Goal: Task Accomplishment & Management: Complete application form

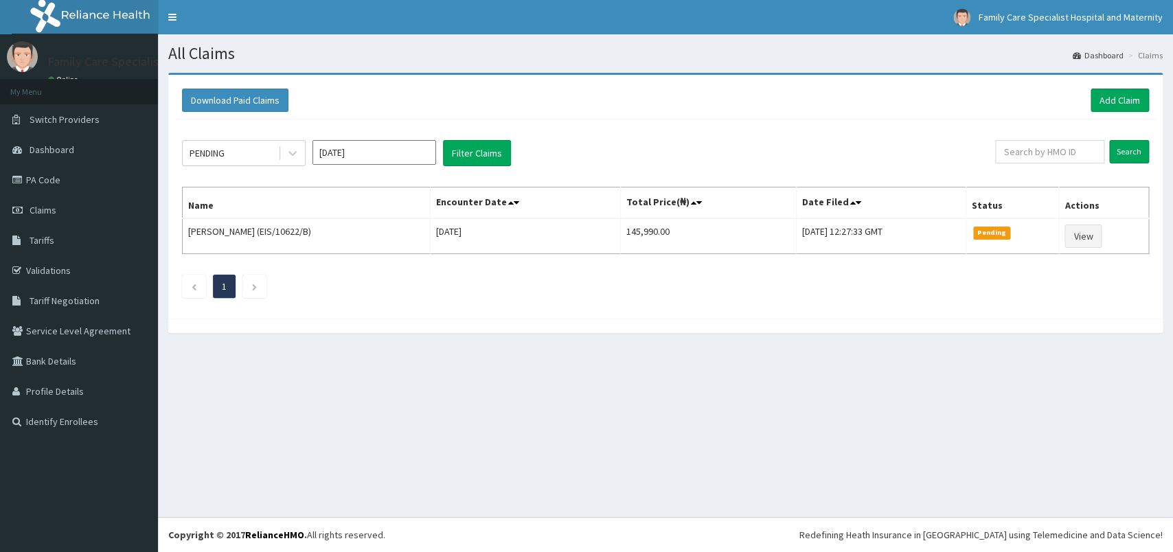
click at [336, 152] on input "Oct 2025" at bounding box center [374, 152] width 124 height 25
click at [529, 291] on ul "1" at bounding box center [665, 286] width 967 height 23
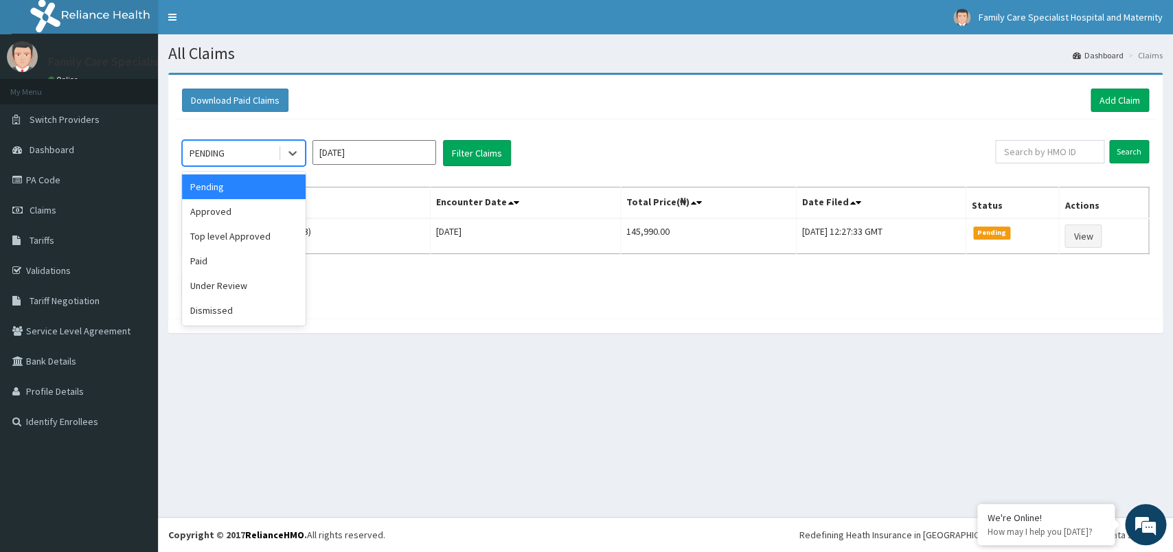
click at [260, 151] on div "PENDING" at bounding box center [230, 153] width 95 height 22
click at [206, 260] on div "Paid" at bounding box center [244, 261] width 124 height 25
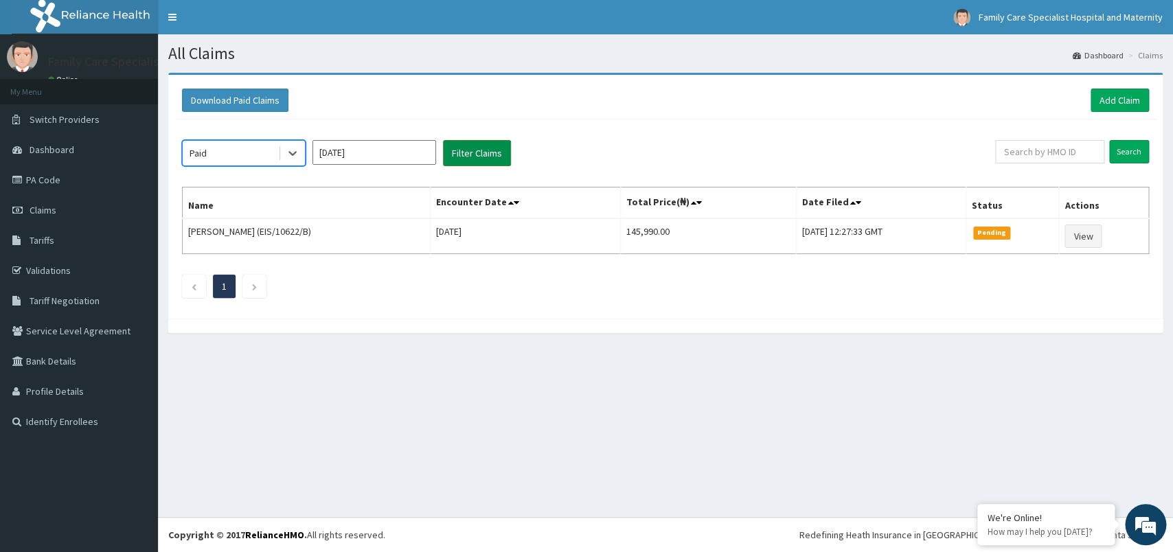
click at [503, 152] on button "Filter Claims" at bounding box center [477, 153] width 68 height 26
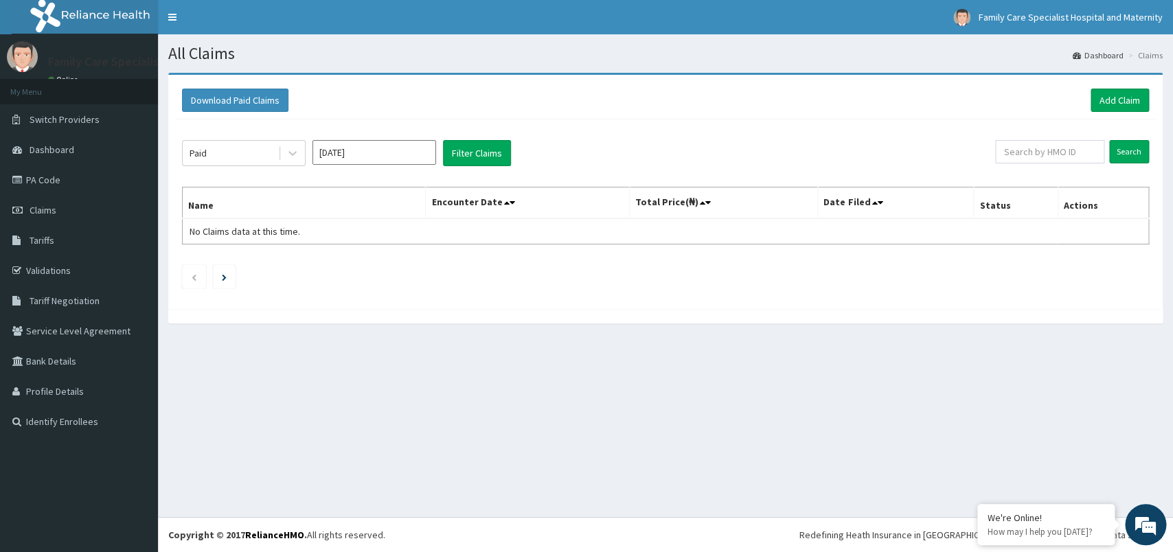
click at [381, 154] on input "Oct 2025" at bounding box center [374, 152] width 124 height 25
click at [415, 270] on div "Sep" at bounding box center [414, 267] width 27 height 25
type input "Sep 2025"
click at [473, 154] on button "Filter Claims" at bounding box center [477, 153] width 68 height 26
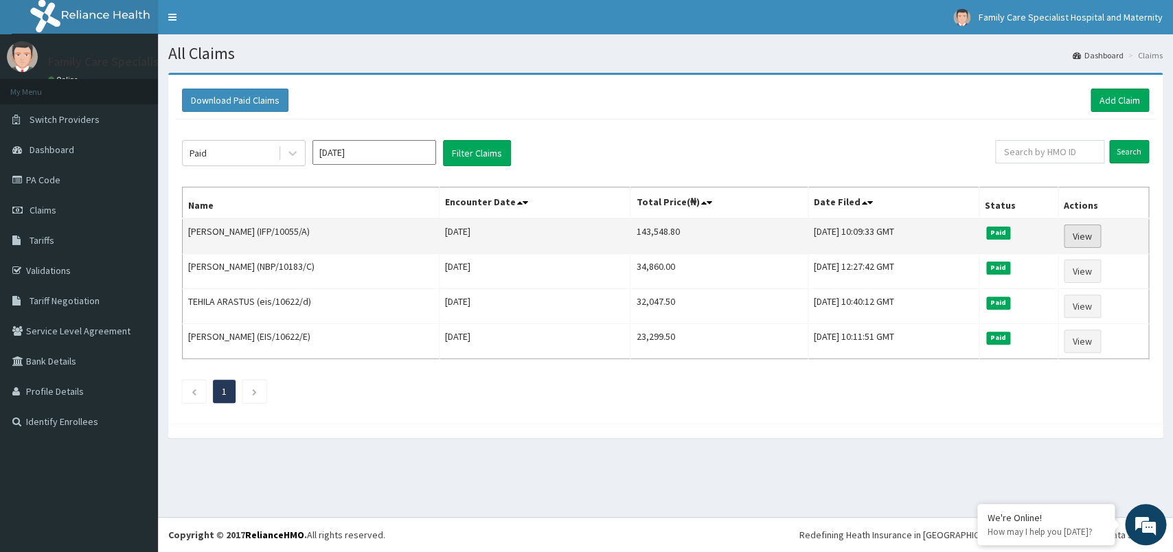
click at [1094, 238] on link "View" at bounding box center [1082, 236] width 37 height 23
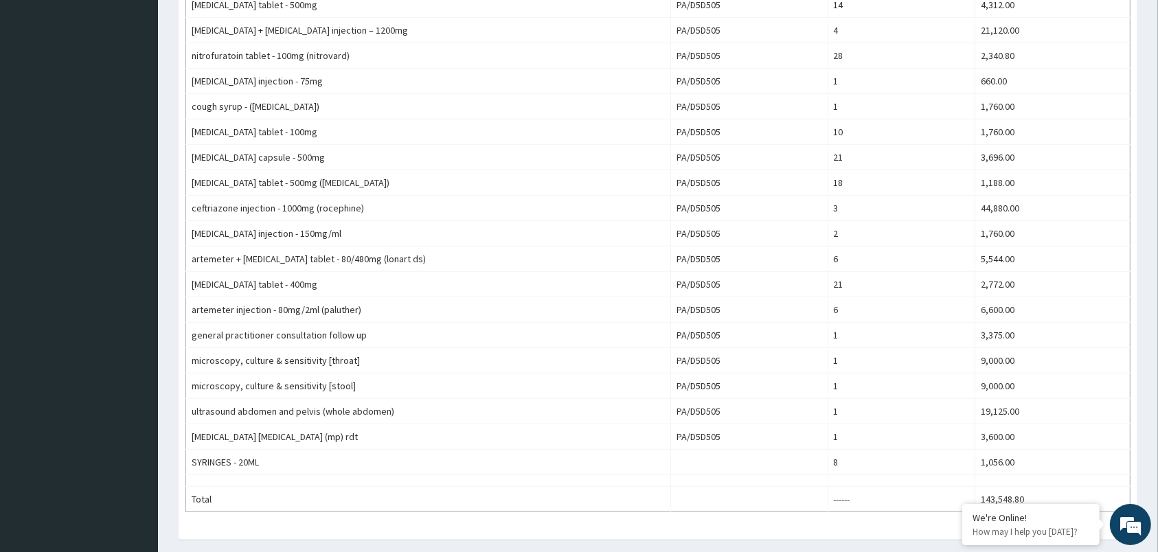
scroll to position [18, 0]
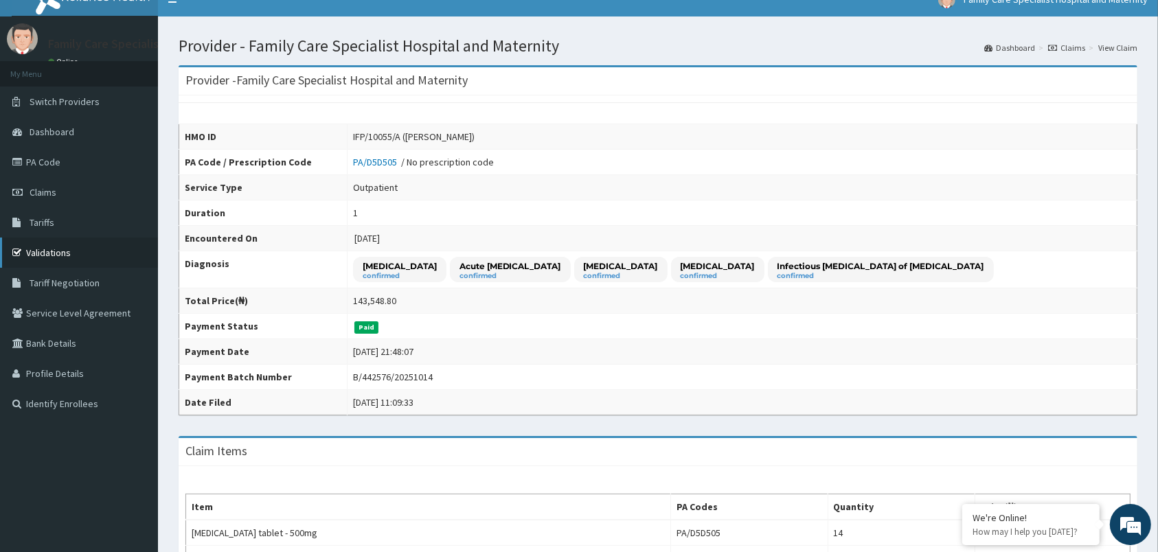
click at [54, 251] on link "Validations" at bounding box center [79, 253] width 158 height 30
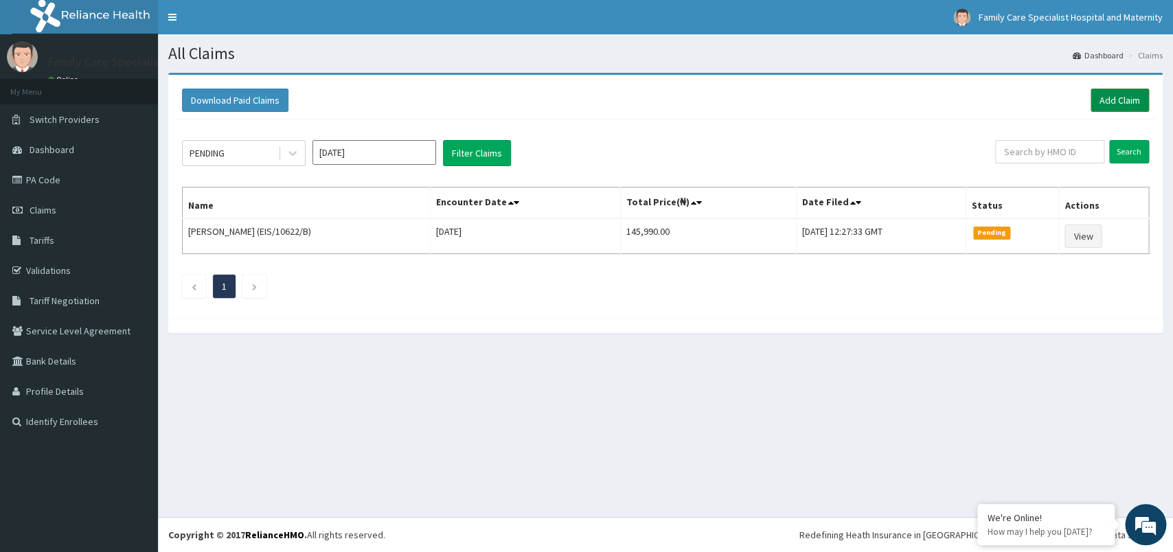
click at [1109, 102] on link "Add Claim" at bounding box center [1119, 100] width 58 height 23
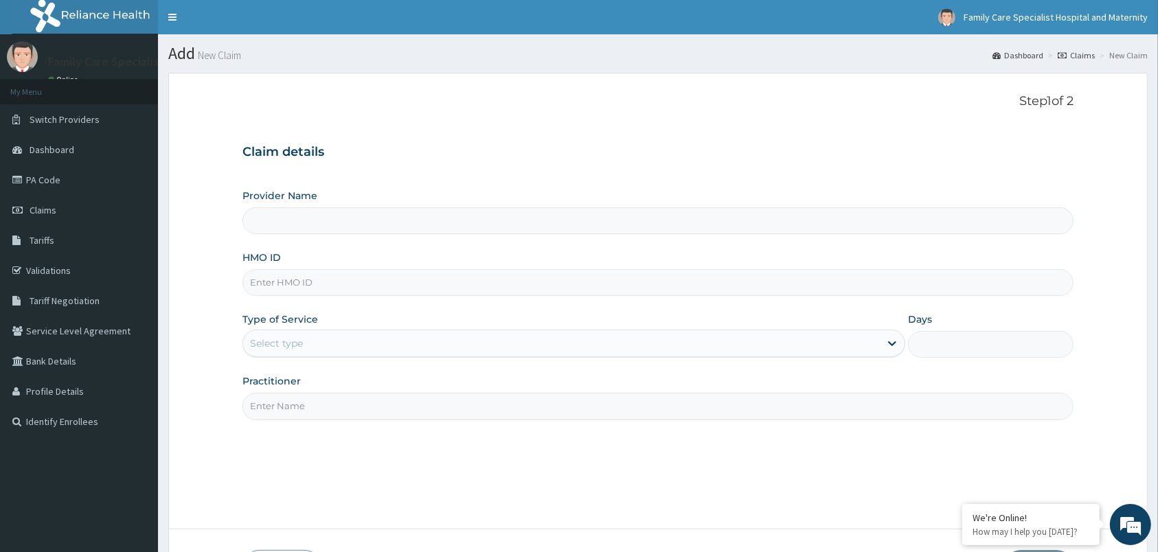
click at [422, 290] on input "HMO ID" at bounding box center [657, 282] width 831 height 27
paste input "TRP/10016/A"
type input "TRP/10016/A"
type input "Family Care Specialist Hospital and Maternity"
type input "TRP/10016/A"
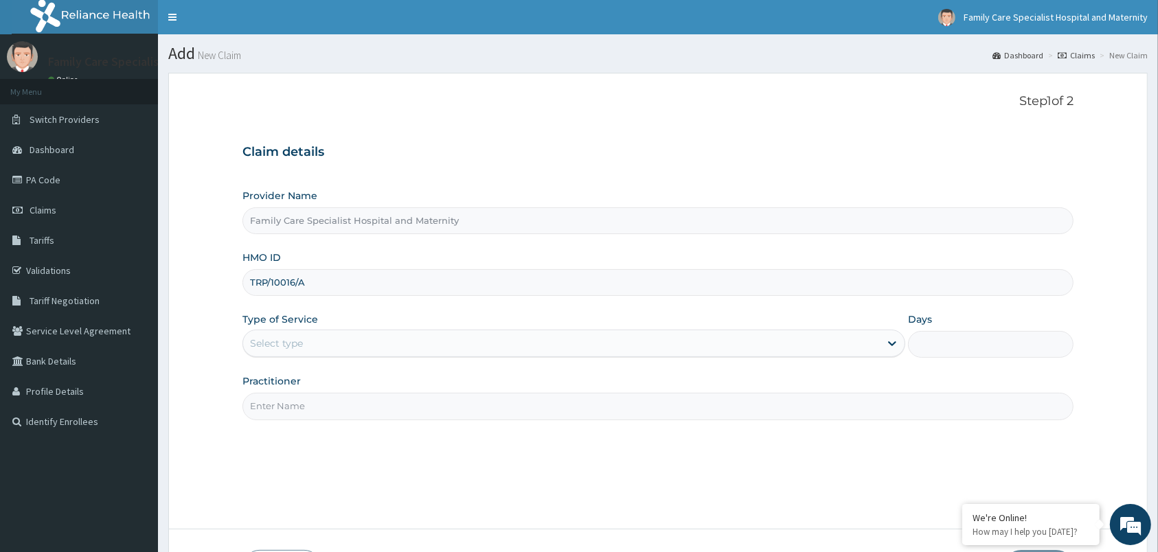
click at [484, 345] on div "Select type" at bounding box center [561, 343] width 636 height 22
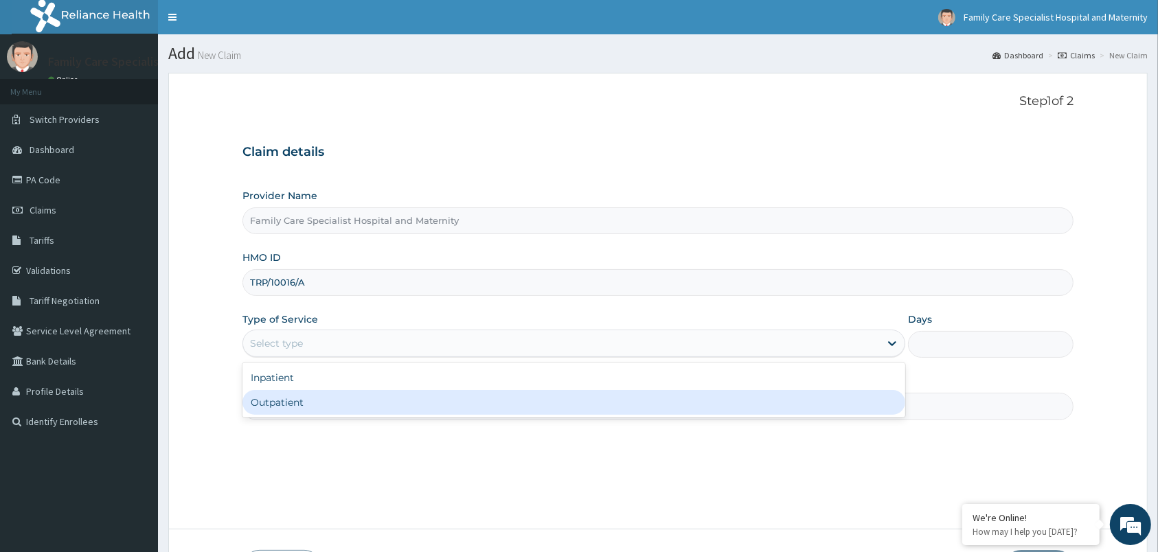
click at [363, 411] on div "Outpatient" at bounding box center [573, 402] width 663 height 25
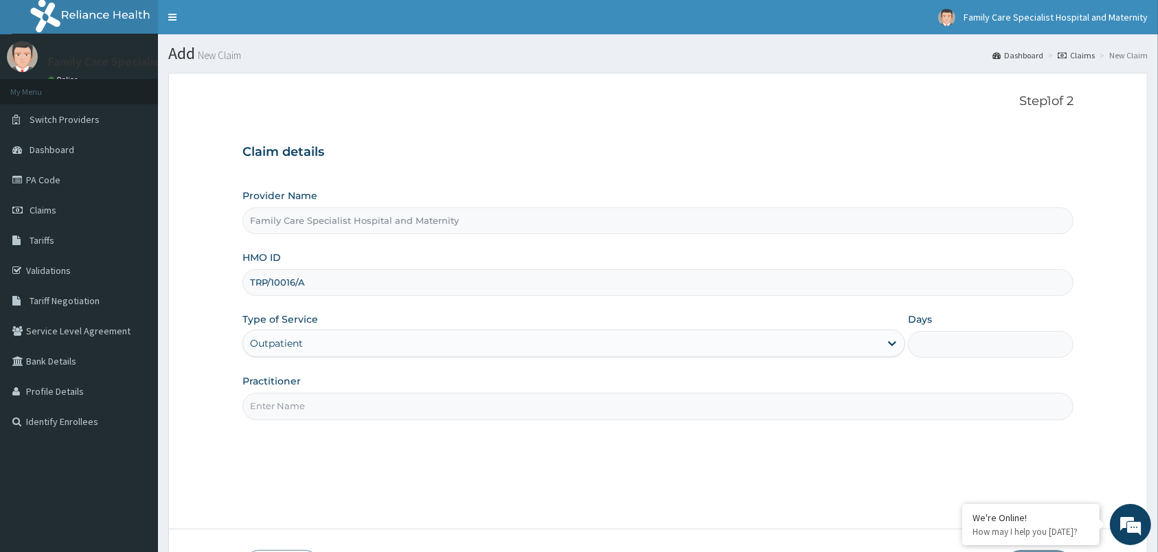
type input "1"
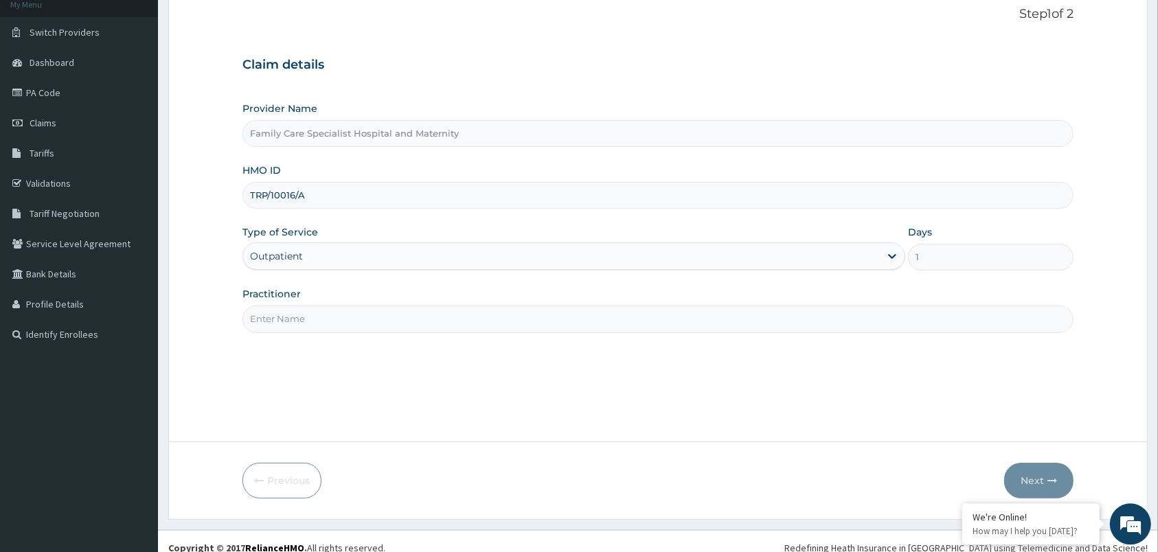
scroll to position [90, 0]
click at [593, 328] on input "Practitioner" at bounding box center [657, 316] width 831 height 27
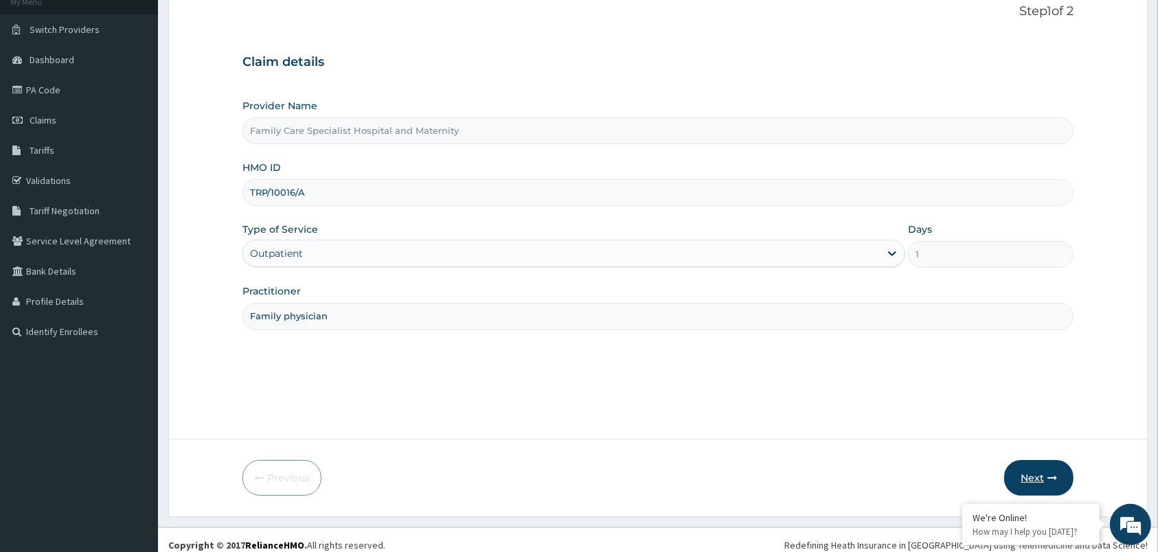
type input "Family physician"
click at [1042, 474] on button "Next" at bounding box center [1038, 478] width 69 height 36
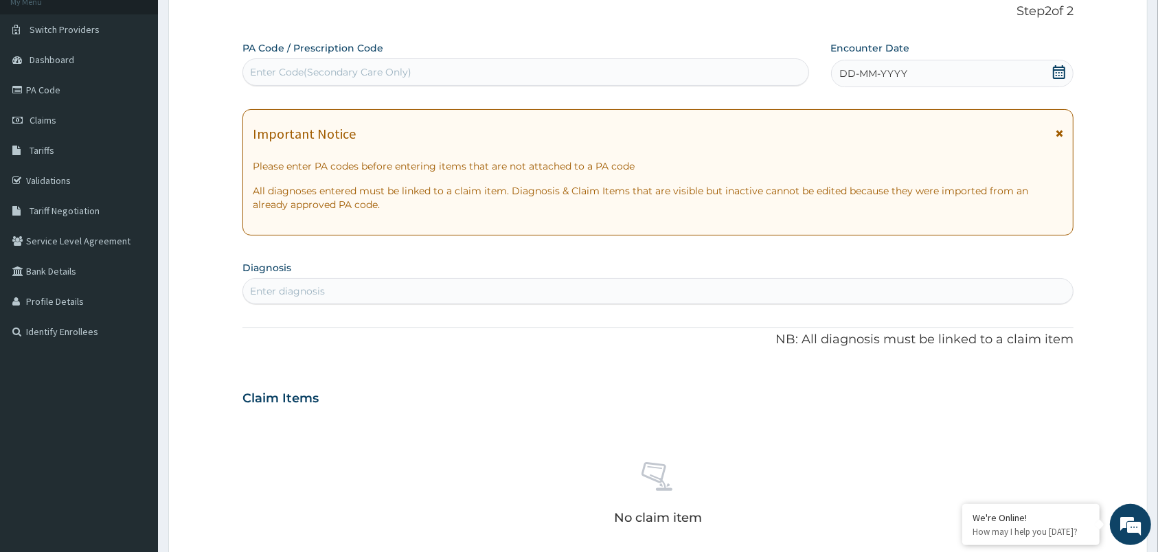
click at [1061, 131] on icon at bounding box center [1059, 133] width 8 height 10
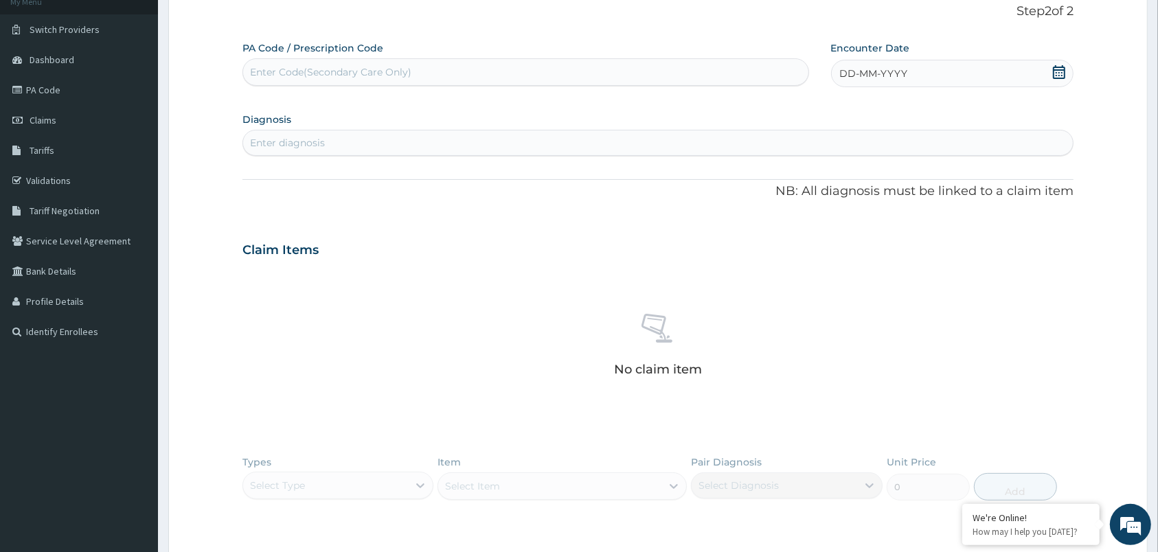
click at [1059, 71] on icon at bounding box center [1059, 72] width 14 height 14
click at [864, 205] on div "14" at bounding box center [862, 204] width 21 height 21
click at [422, 147] on div "Enter diagnosis" at bounding box center [657, 143] width 829 height 22
type input "c"
type input "anamia"
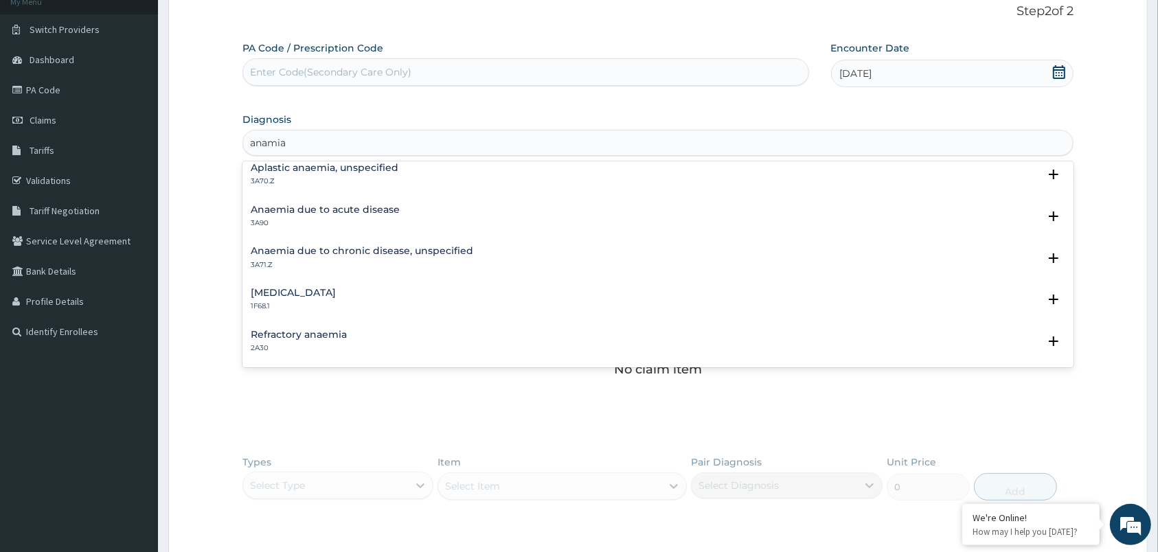
scroll to position [158, 0]
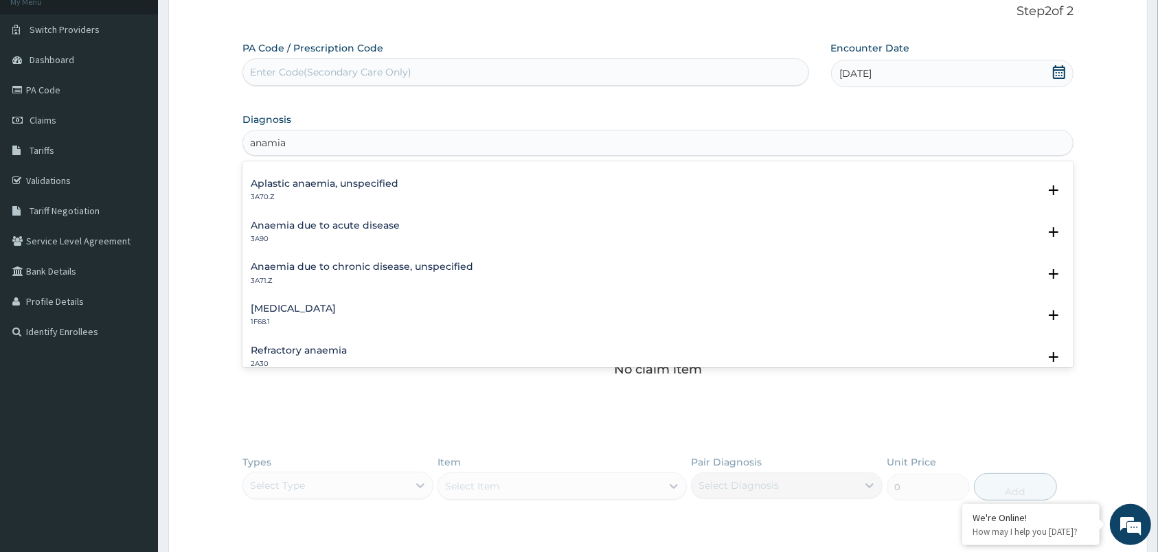
click at [384, 224] on h4 "Anaemia due to acute disease" at bounding box center [325, 225] width 149 height 10
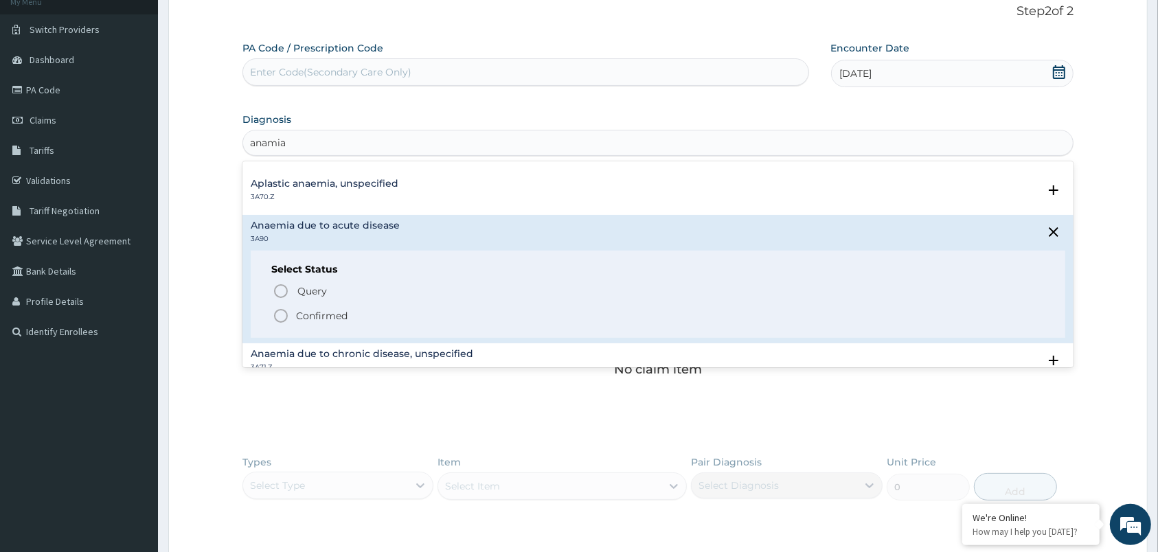
click at [325, 318] on p "Confirmed" at bounding box center [321, 316] width 51 height 14
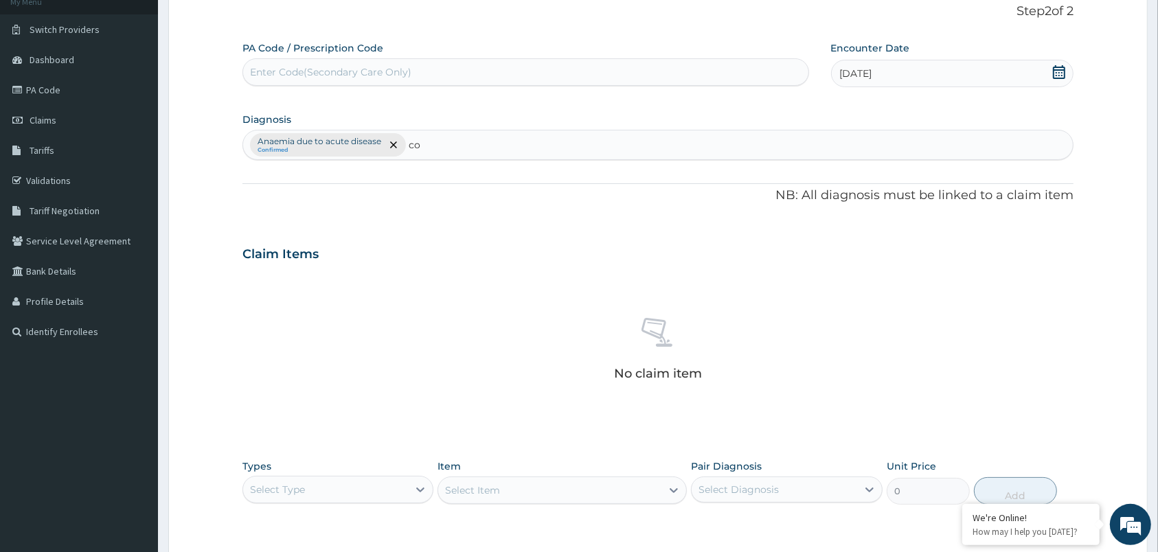
type input "c"
paste input "h"
type input "h"
type input "e"
type input "o"
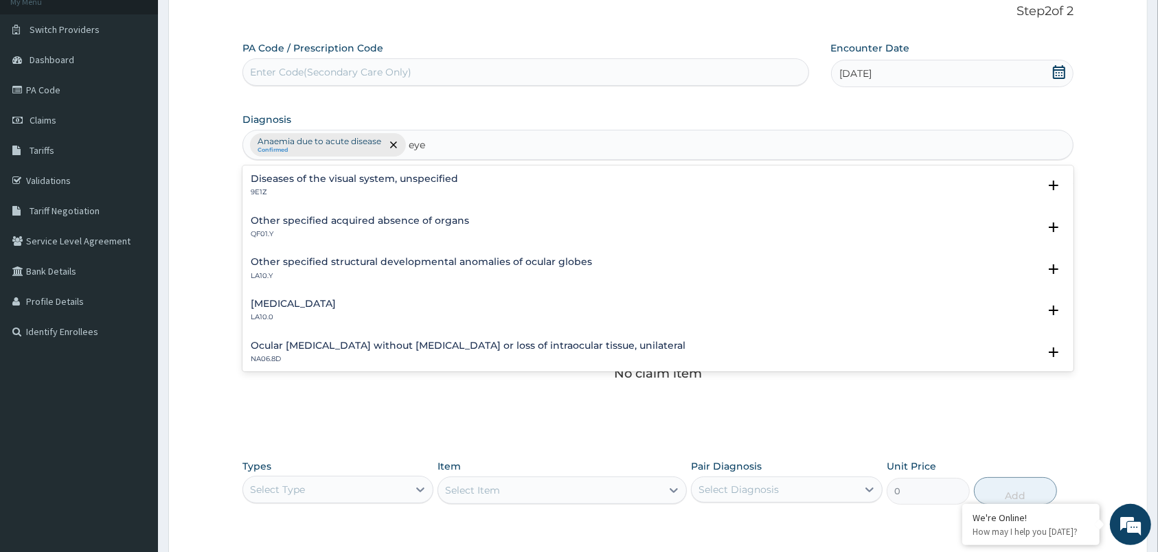
type input "eye"
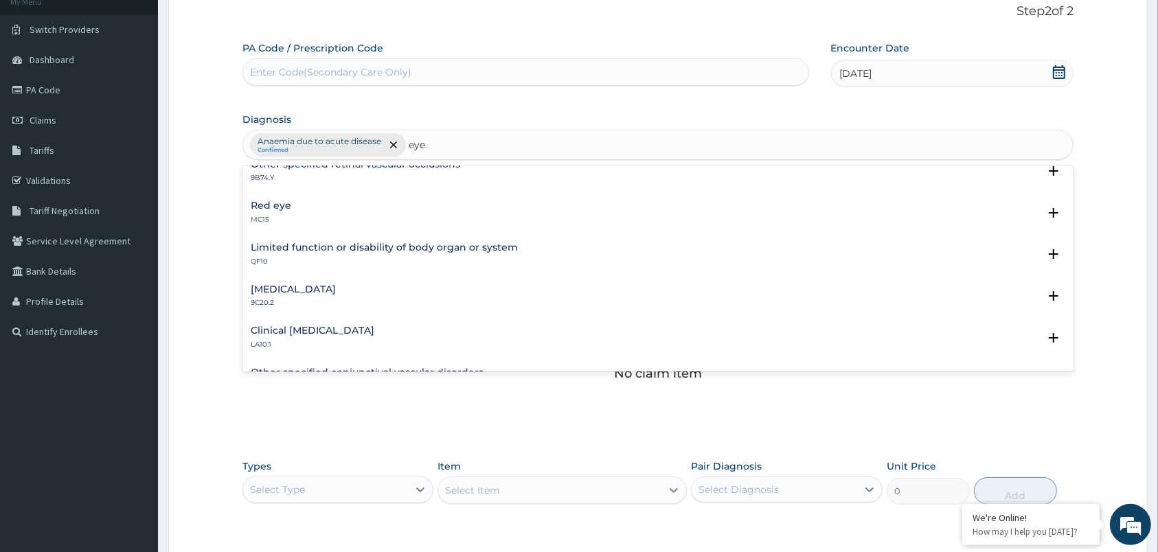
scroll to position [297, 0]
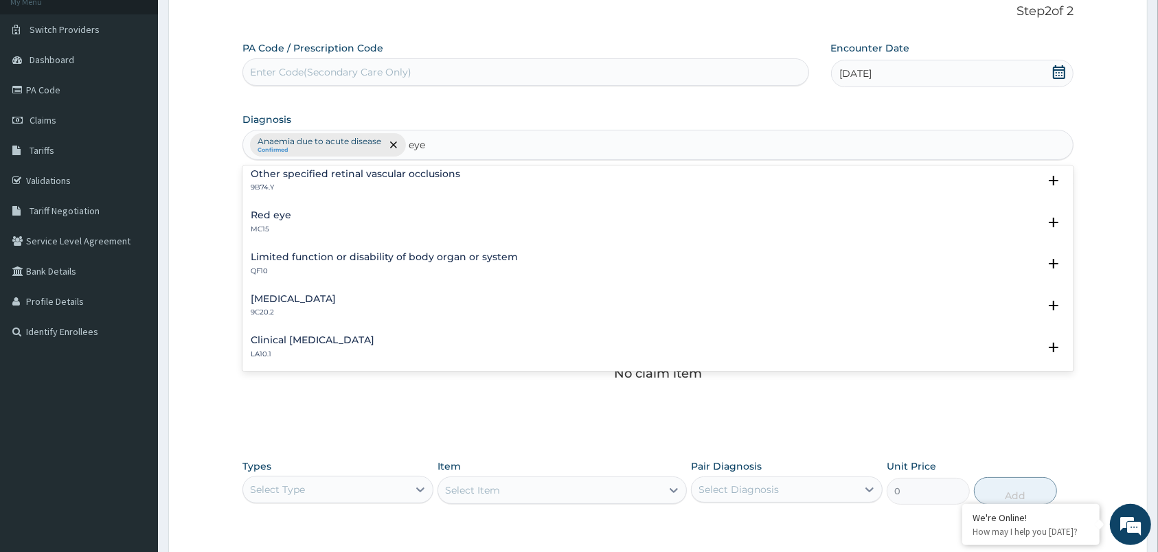
click at [766, 219] on div "[MEDICAL_DATA] MC15" at bounding box center [658, 222] width 814 height 24
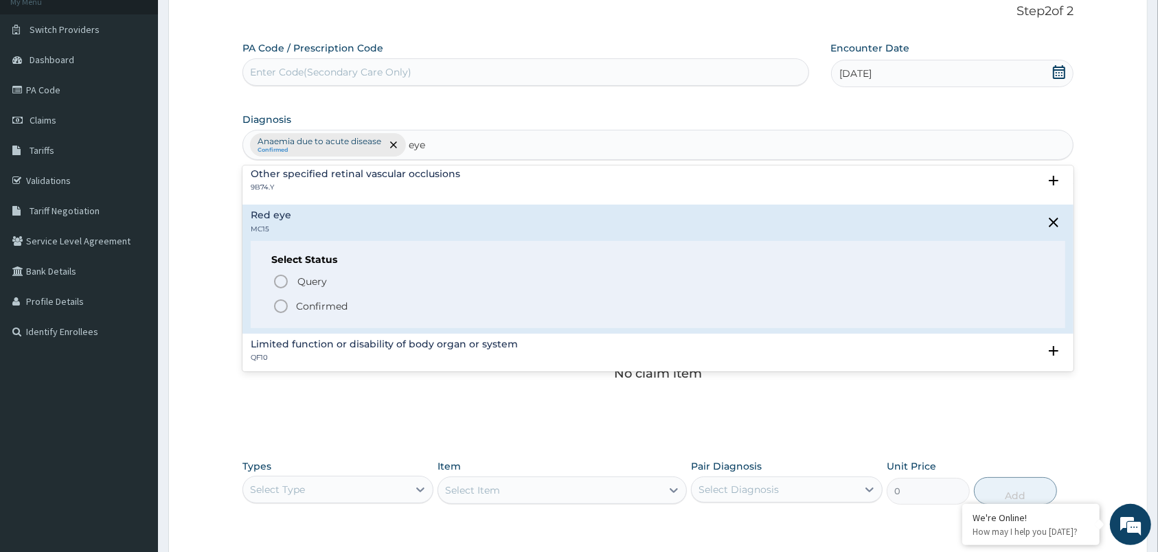
click at [400, 312] on span "Confirmed" at bounding box center [659, 306] width 772 height 16
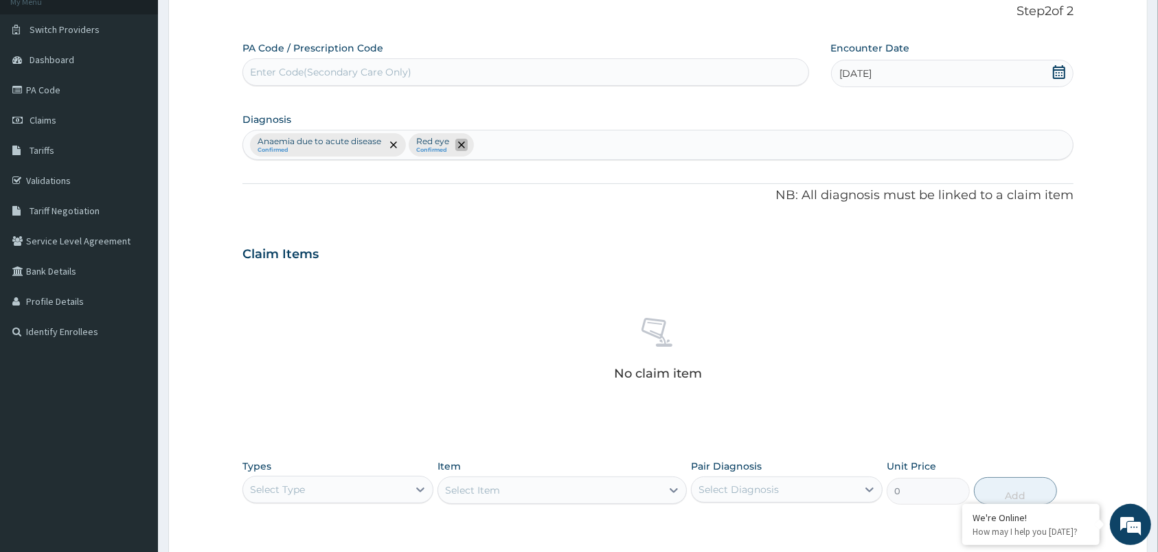
click at [463, 143] on icon "remove selection option" at bounding box center [461, 144] width 7 height 7
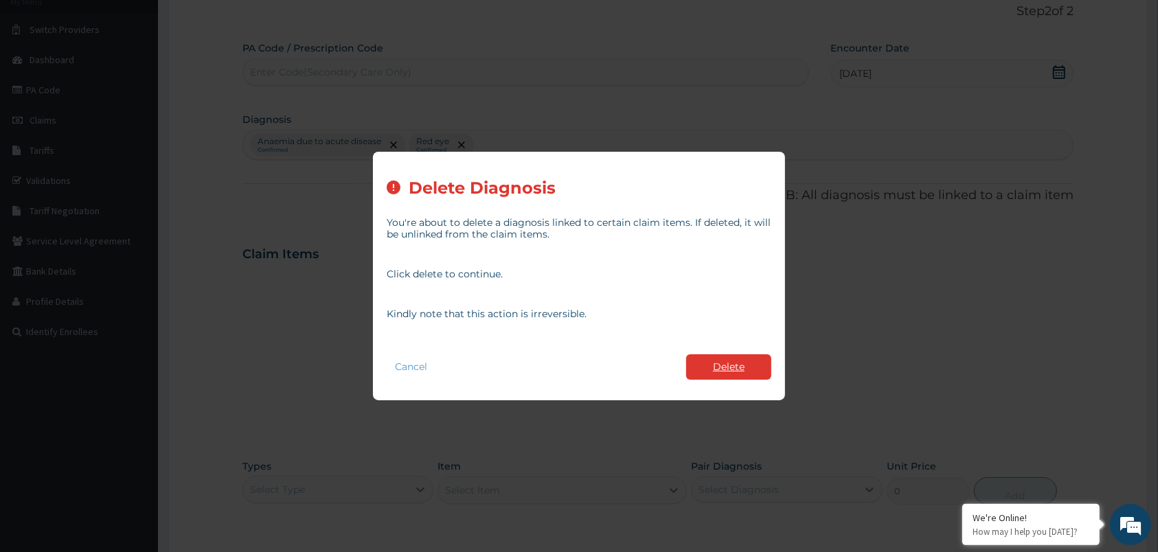
click at [721, 366] on button "Delete" at bounding box center [728, 366] width 85 height 25
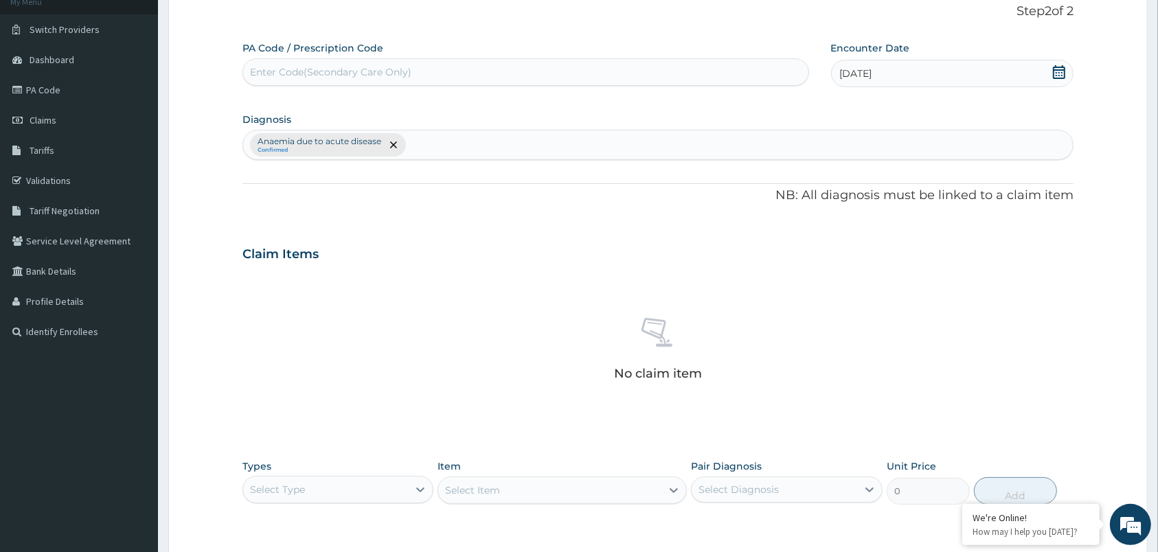
click at [557, 151] on div "Anaemia due to acute disease Confirmed" at bounding box center [657, 144] width 829 height 29
type input "media"
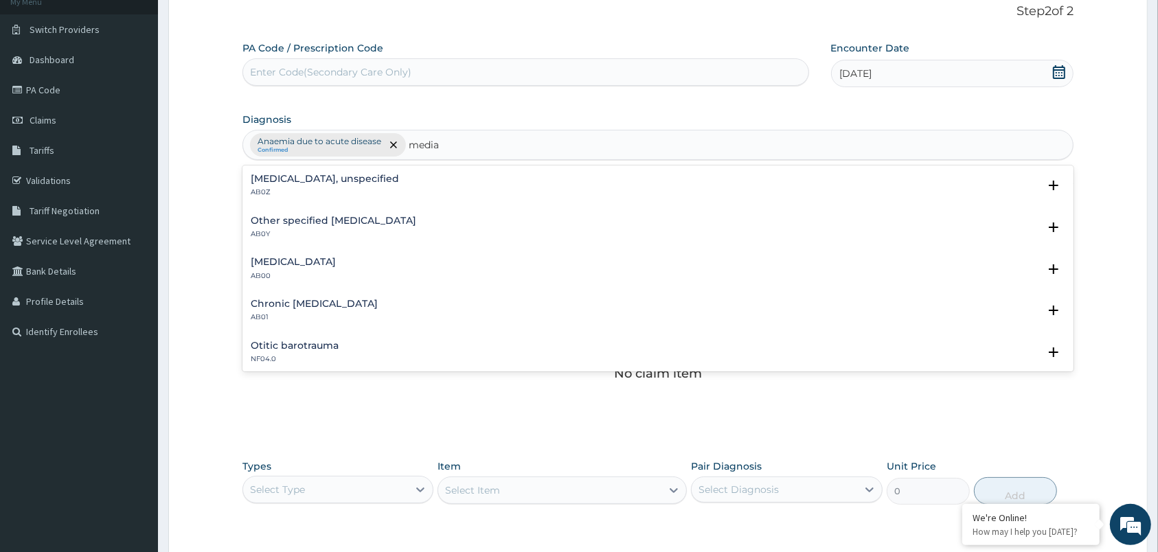
click at [404, 177] on div "[MEDICAL_DATA], unspecified AB0Z" at bounding box center [658, 186] width 814 height 24
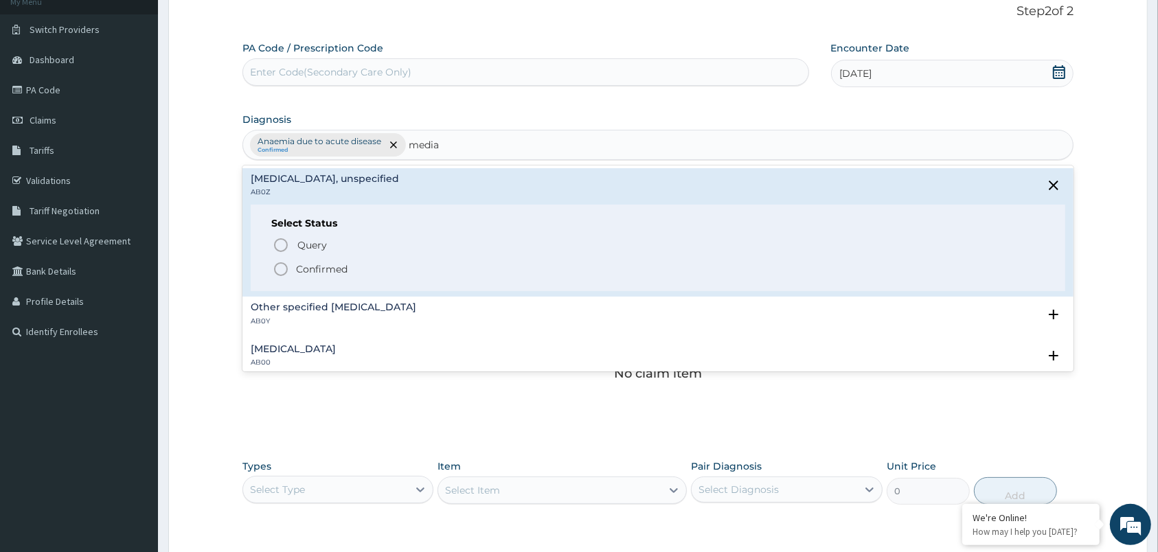
click at [310, 265] on p "Confirmed" at bounding box center [321, 269] width 51 height 14
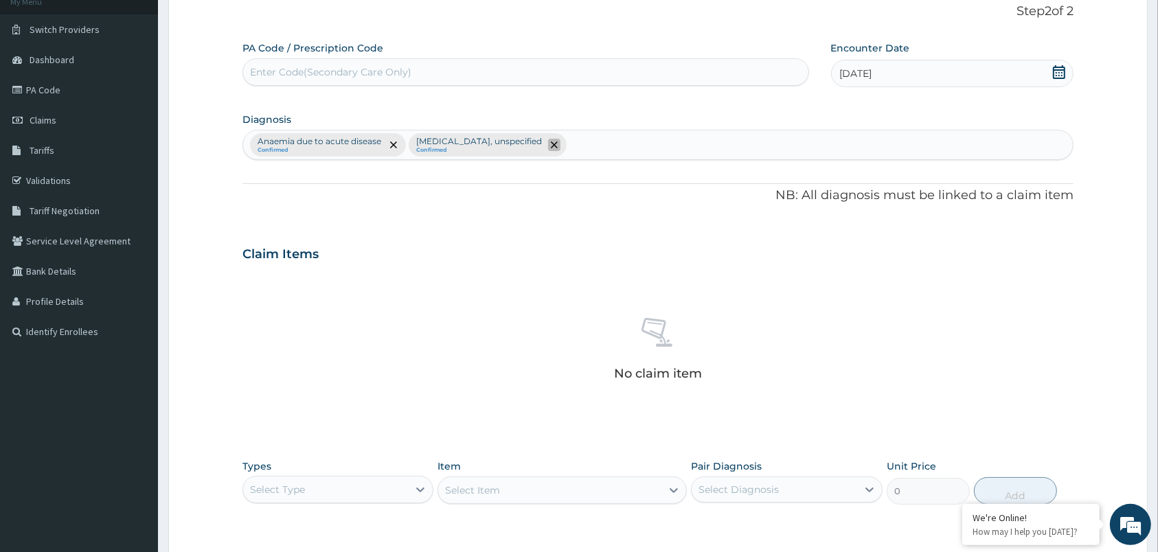
click at [548, 150] on span "remove selection option" at bounding box center [554, 145] width 12 height 12
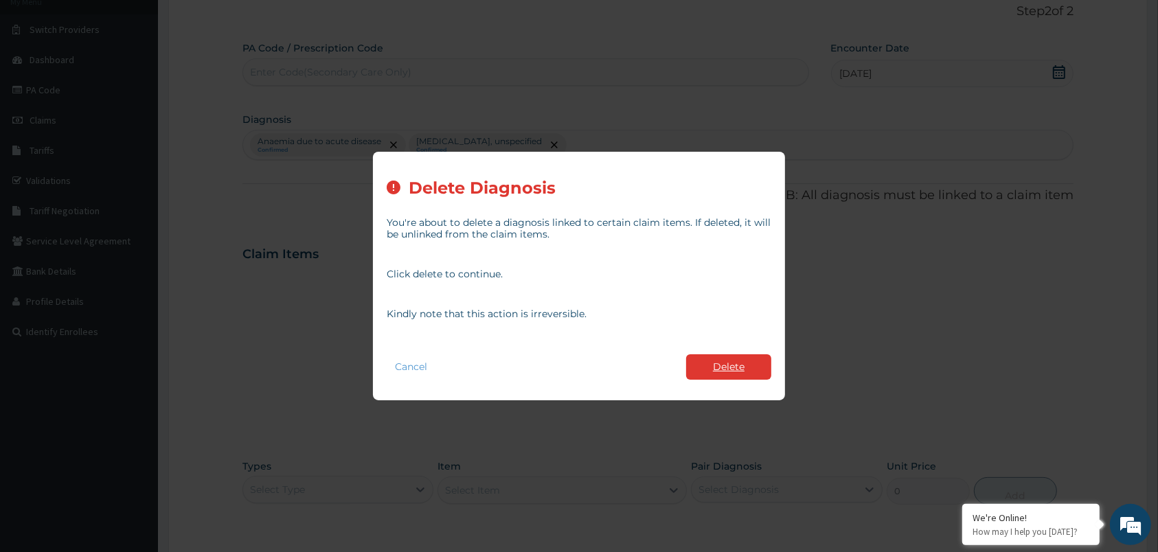
click at [732, 361] on button "Delete" at bounding box center [728, 366] width 85 height 25
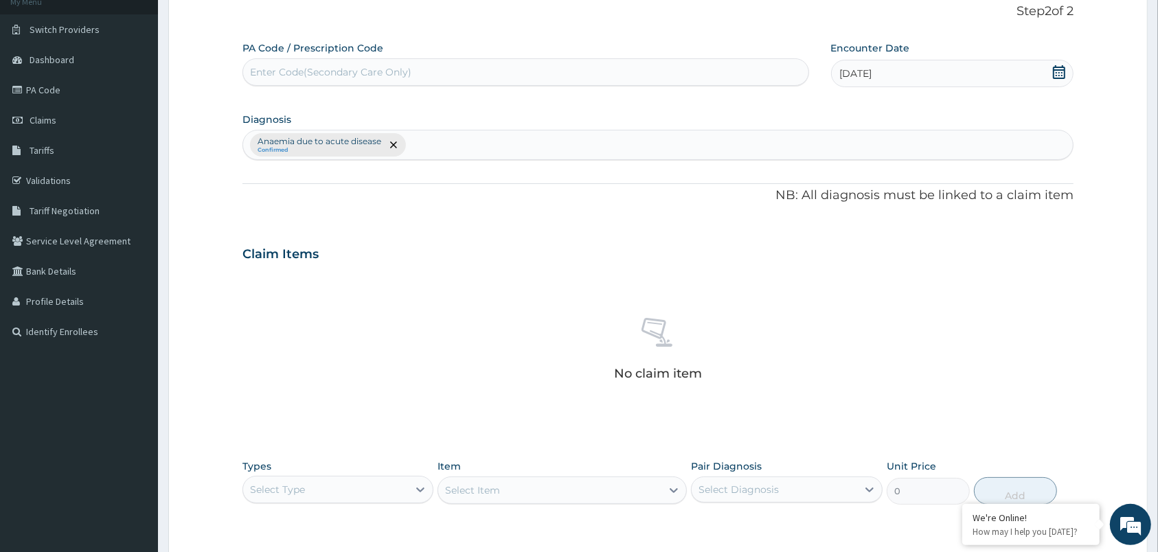
click at [628, 146] on div "Anaemia due to acute disease Confirmed" at bounding box center [657, 144] width 829 height 29
type input "c"
type input "p"
type input "red"
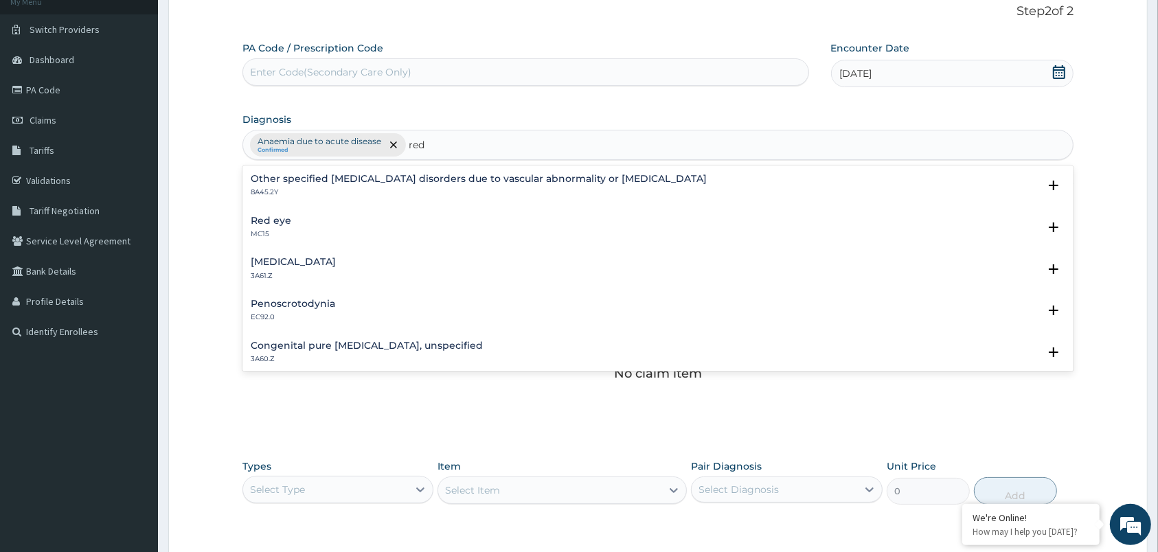
click at [299, 225] on div "[MEDICAL_DATA] MC15" at bounding box center [658, 228] width 814 height 24
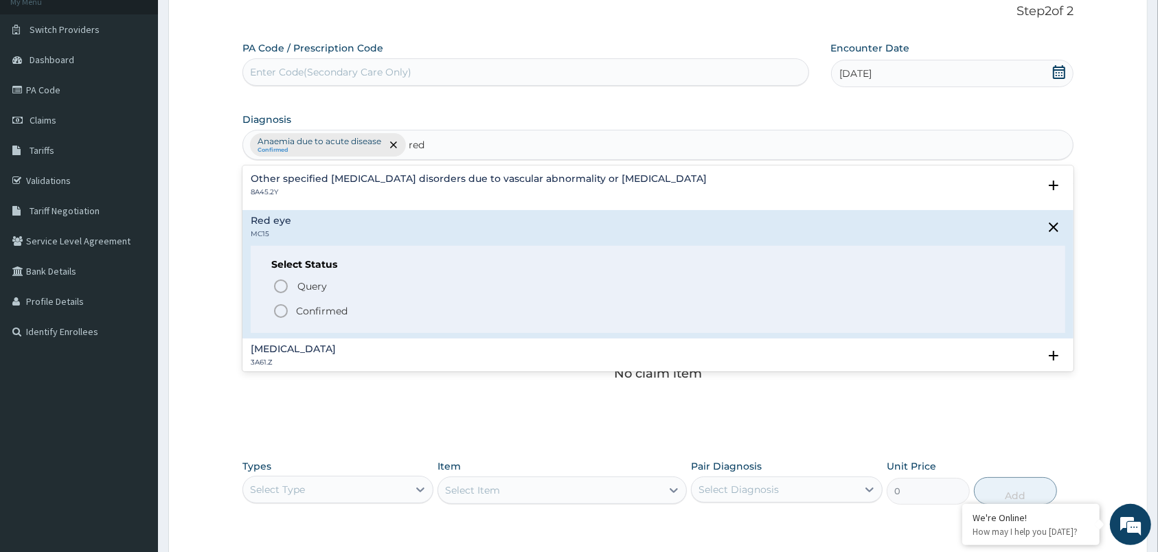
click at [292, 315] on span "Confirmed" at bounding box center [659, 311] width 772 height 16
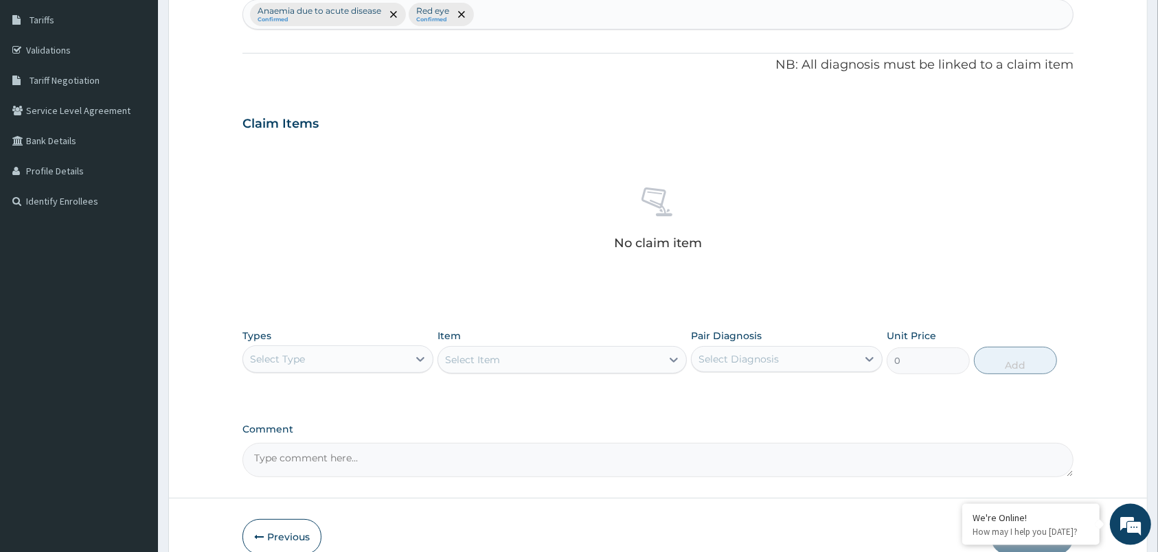
scroll to position [290, 0]
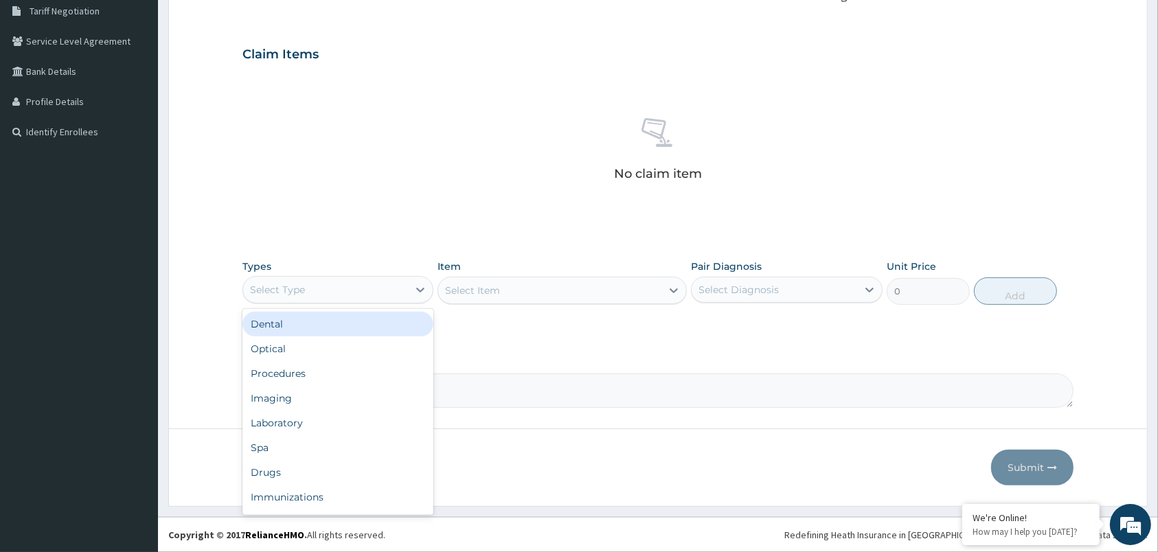
click at [404, 285] on div "Select Type" at bounding box center [325, 290] width 165 height 22
click at [414, 289] on icon at bounding box center [420, 290] width 14 height 14
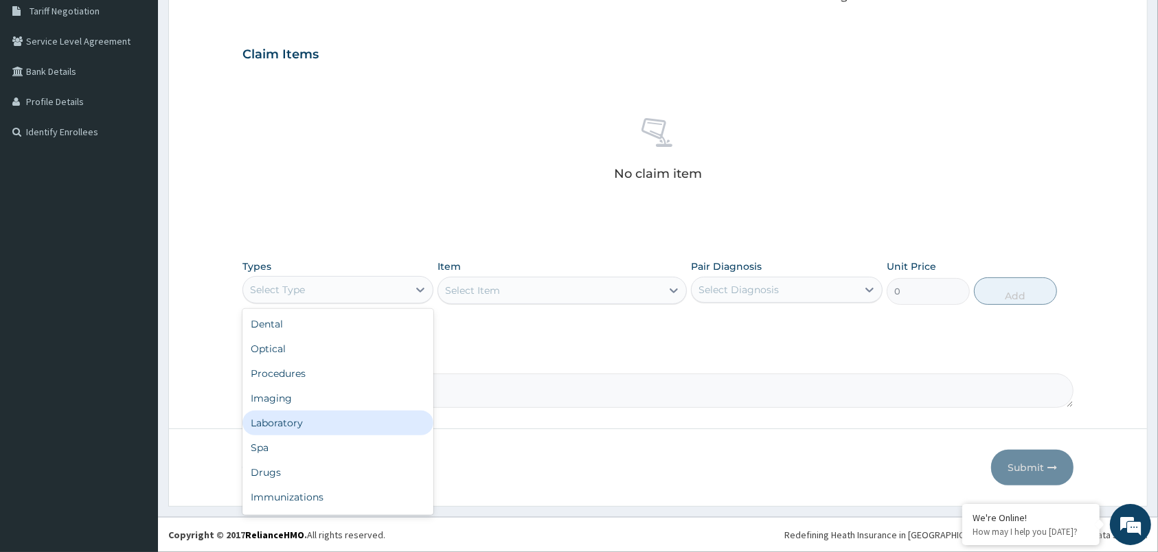
scroll to position [46, 0]
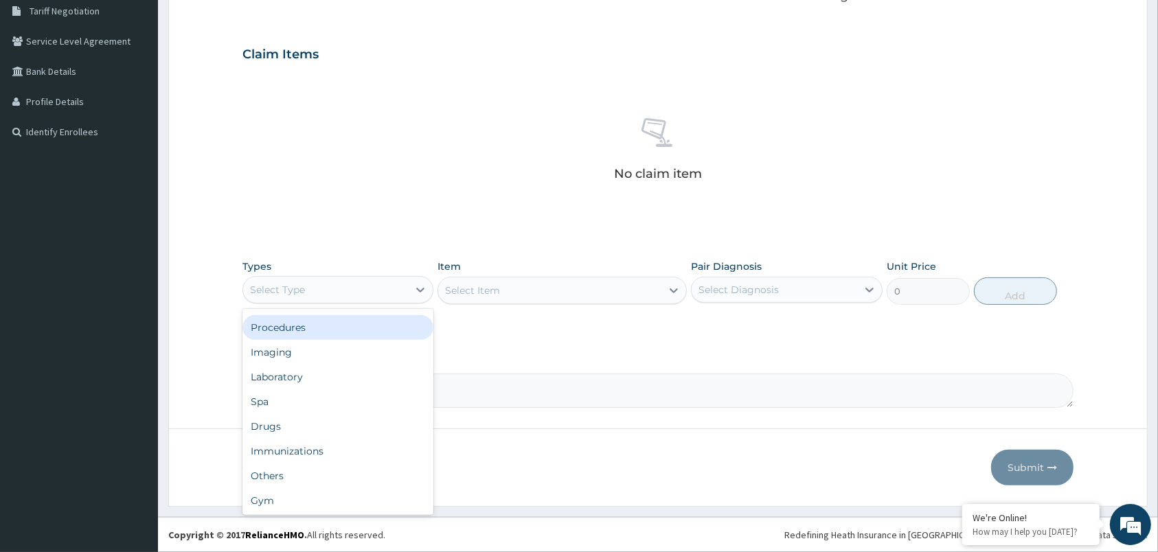
click at [360, 330] on div "Procedures" at bounding box center [337, 327] width 191 height 25
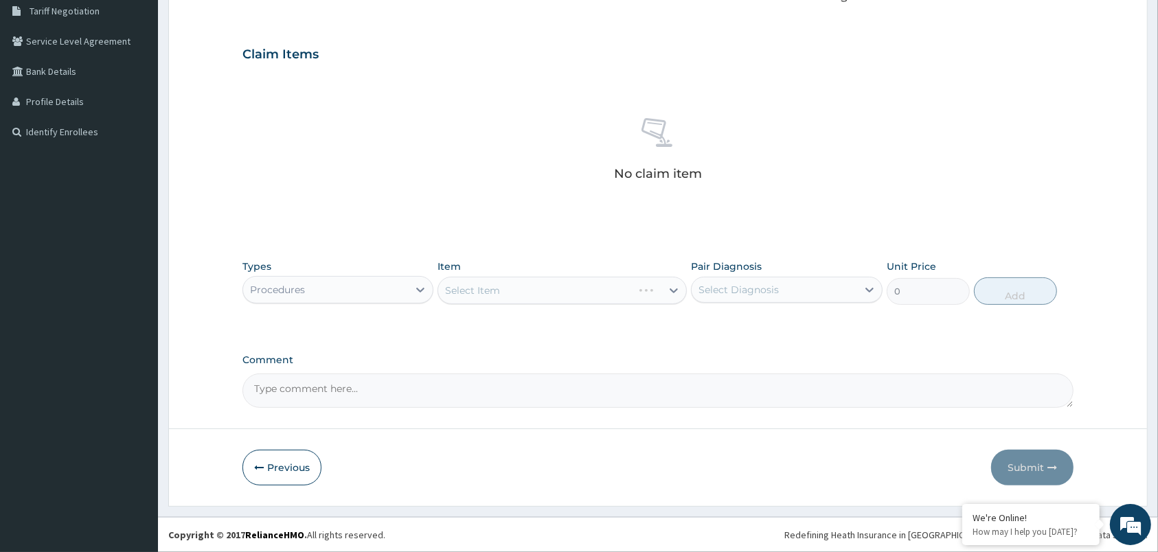
click at [613, 295] on div "Select Item" at bounding box center [561, 290] width 249 height 27
click at [676, 289] on div "Select Item" at bounding box center [561, 290] width 249 height 27
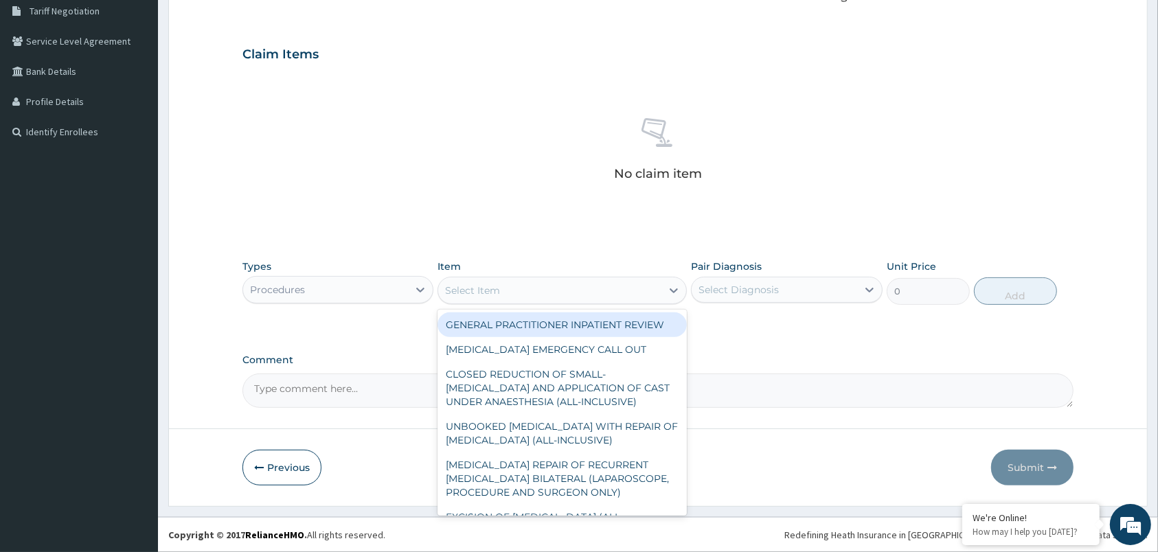
click at [676, 289] on icon at bounding box center [674, 290] width 8 height 5
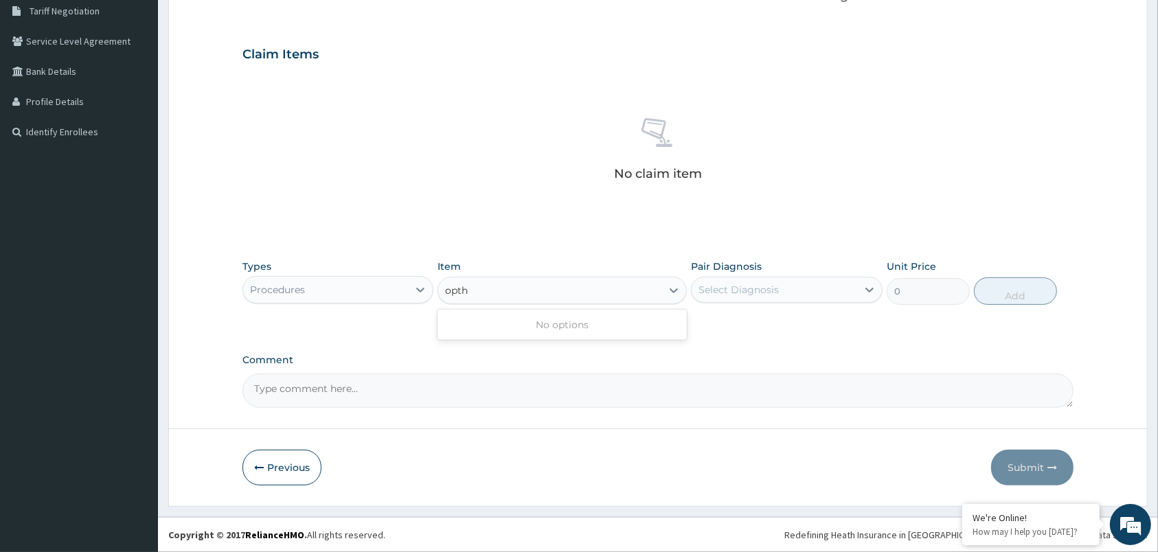
type input "opt"
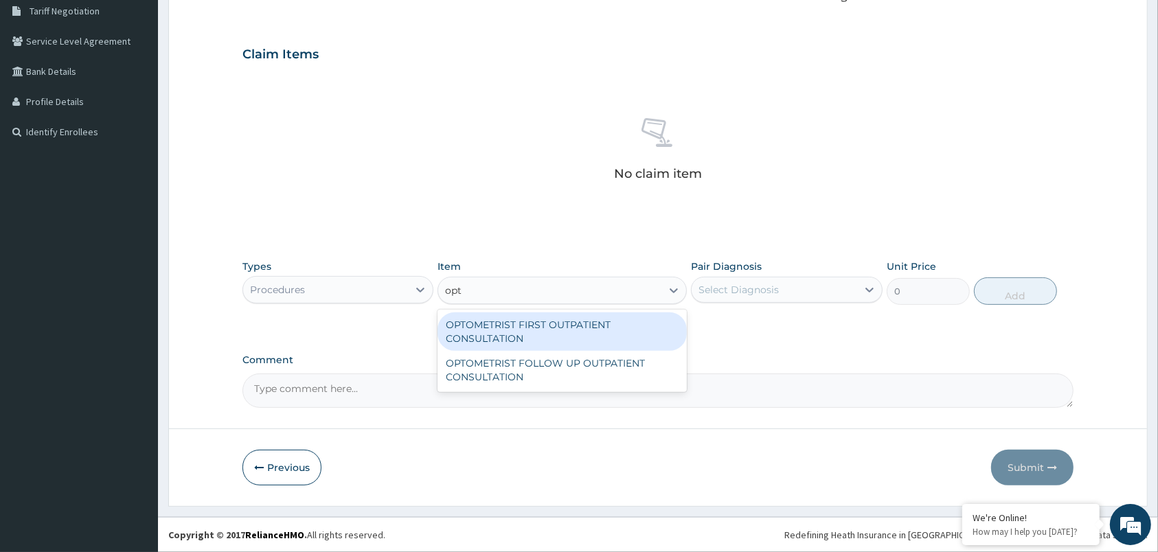
click at [601, 327] on div "OPTOMETRIST FIRST OUTPATIENT CONSULTATION" at bounding box center [561, 331] width 249 height 38
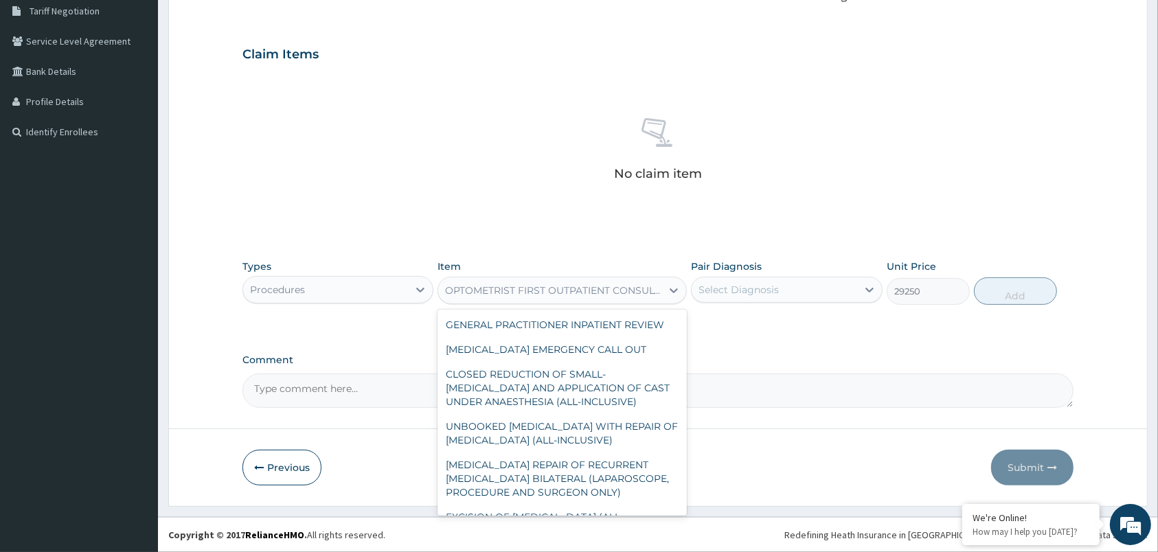
click at [644, 287] on div "OPTOMETRIST FIRST OUTPATIENT CONSULTATION" at bounding box center [554, 291] width 218 height 14
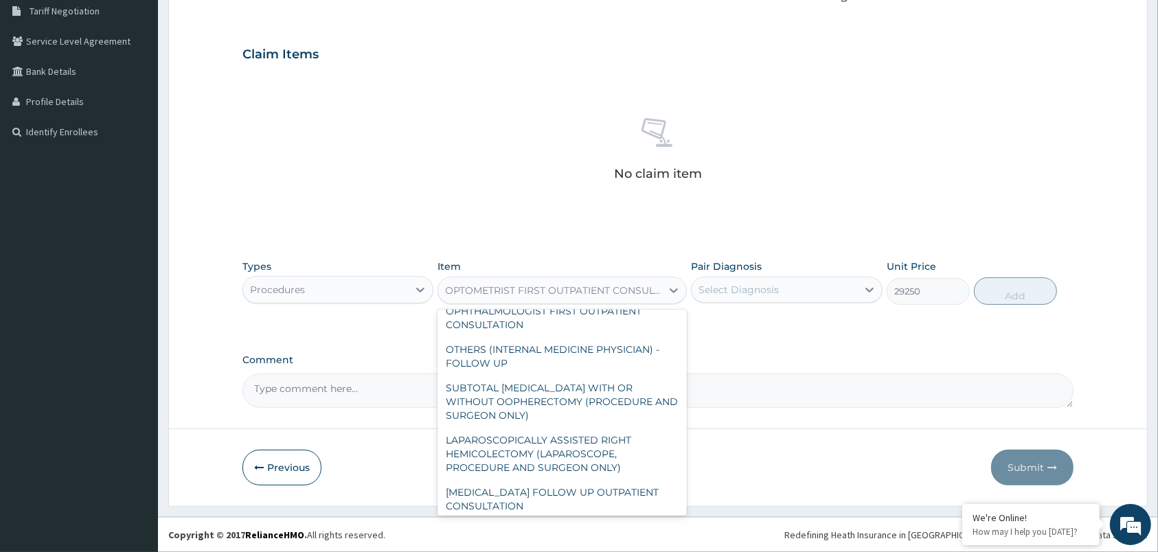
scroll to position [7674, 0]
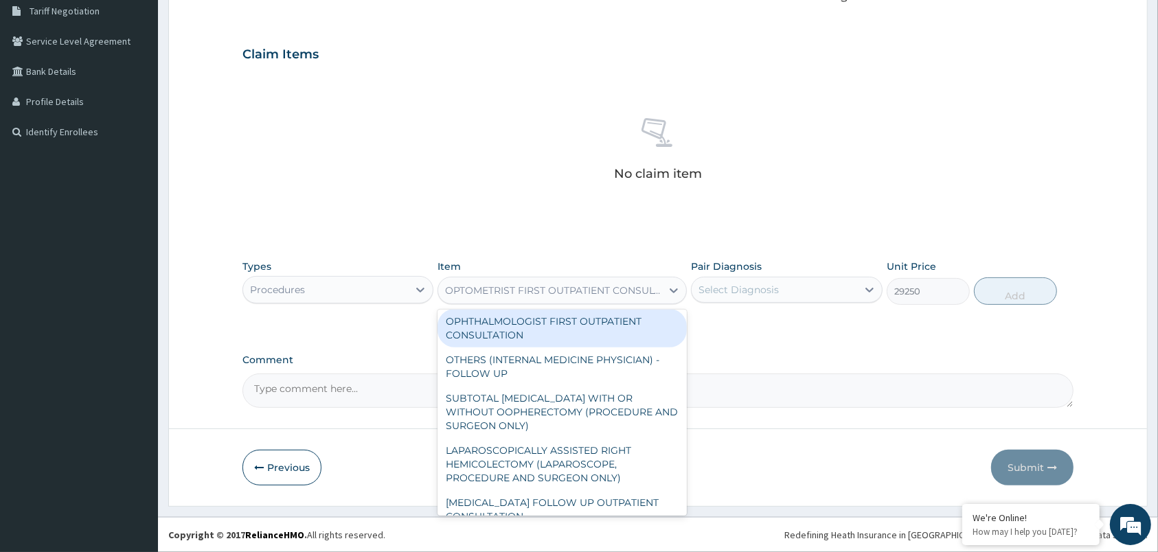
click at [569, 347] on div "OPHTHALMOLOGIST FIRST OUTPATIENT CONSULTATION" at bounding box center [561, 328] width 249 height 38
type input "63000"
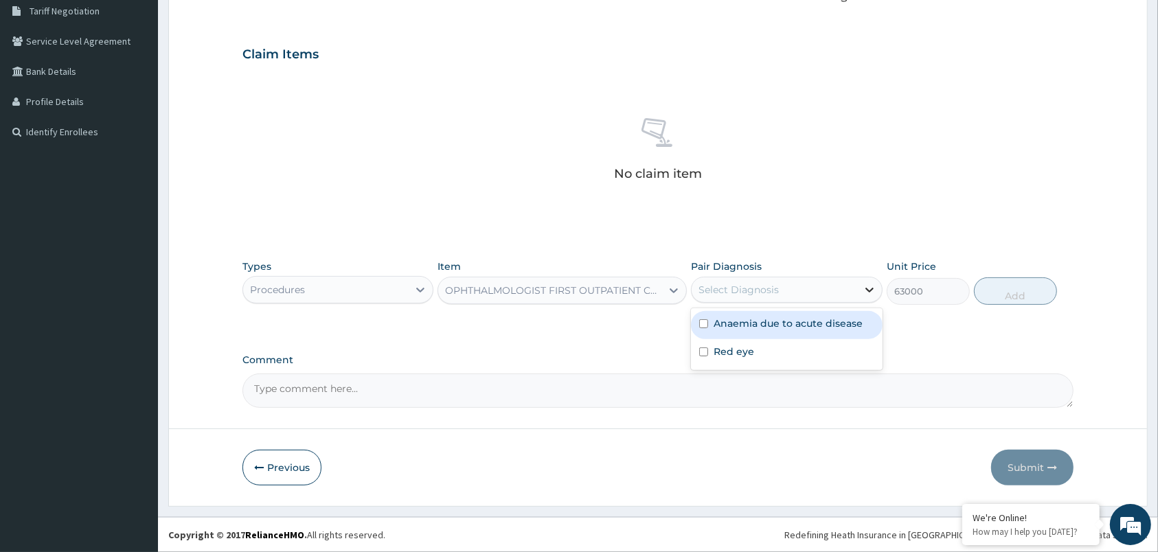
click at [869, 292] on icon at bounding box center [869, 290] width 14 height 14
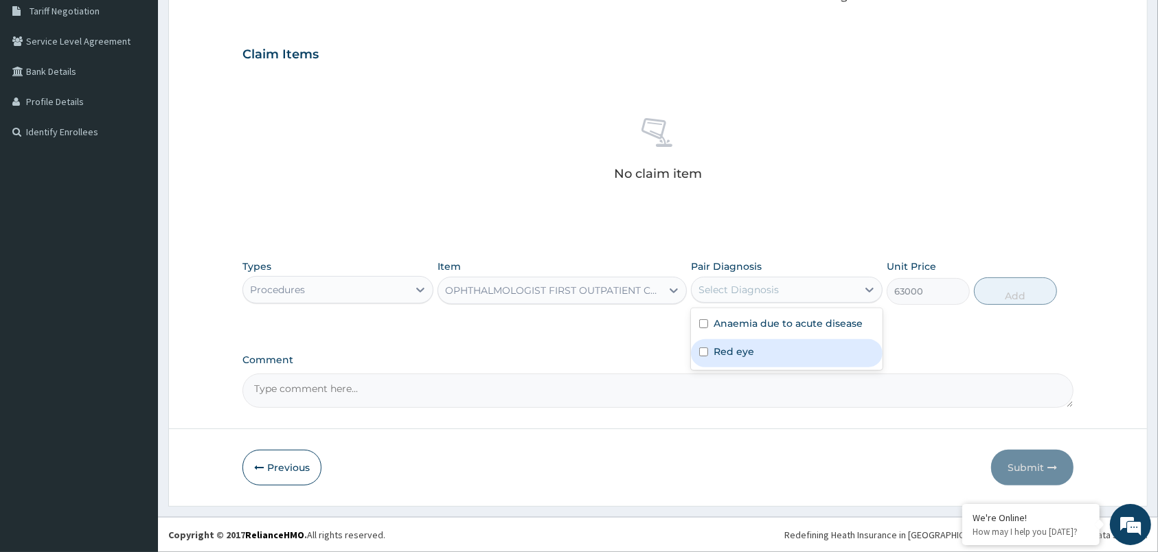
click at [801, 345] on div "Red eye" at bounding box center [786, 353] width 191 height 28
checkbox input "true"
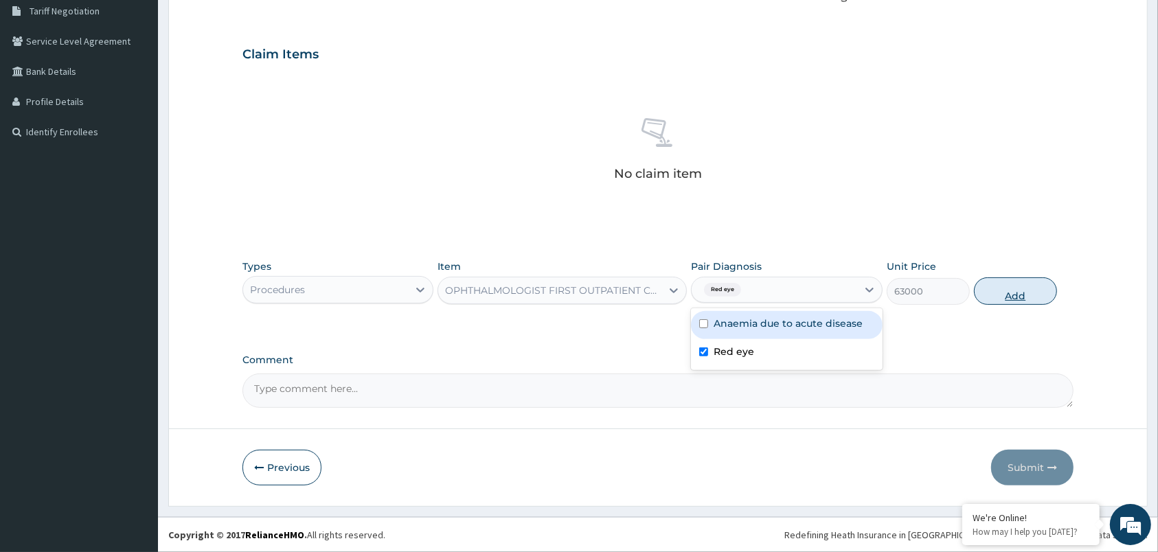
click at [1015, 292] on button "Add" at bounding box center [1015, 290] width 83 height 27
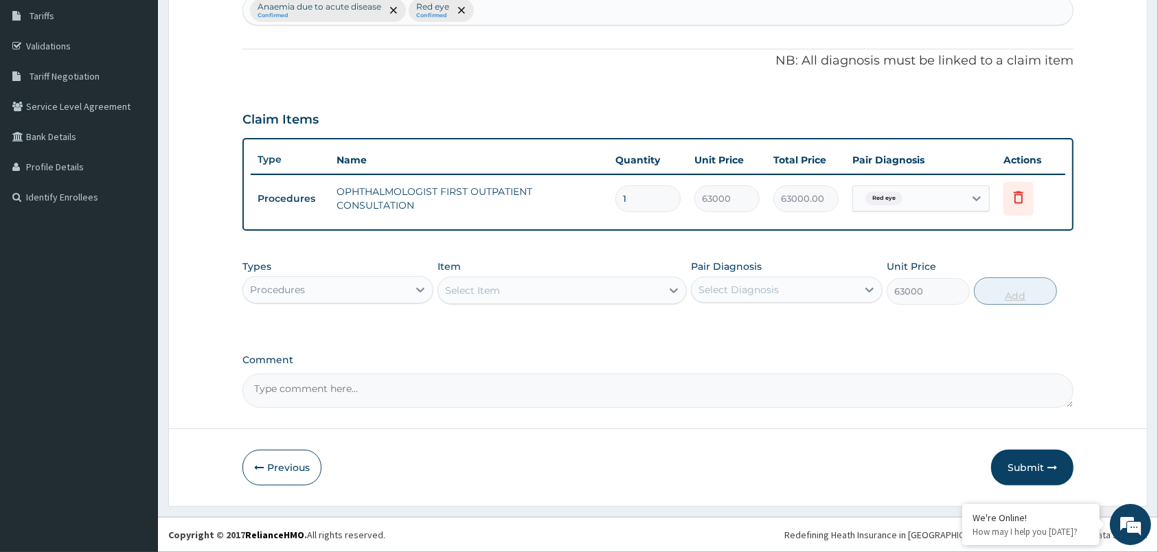
type input "0"
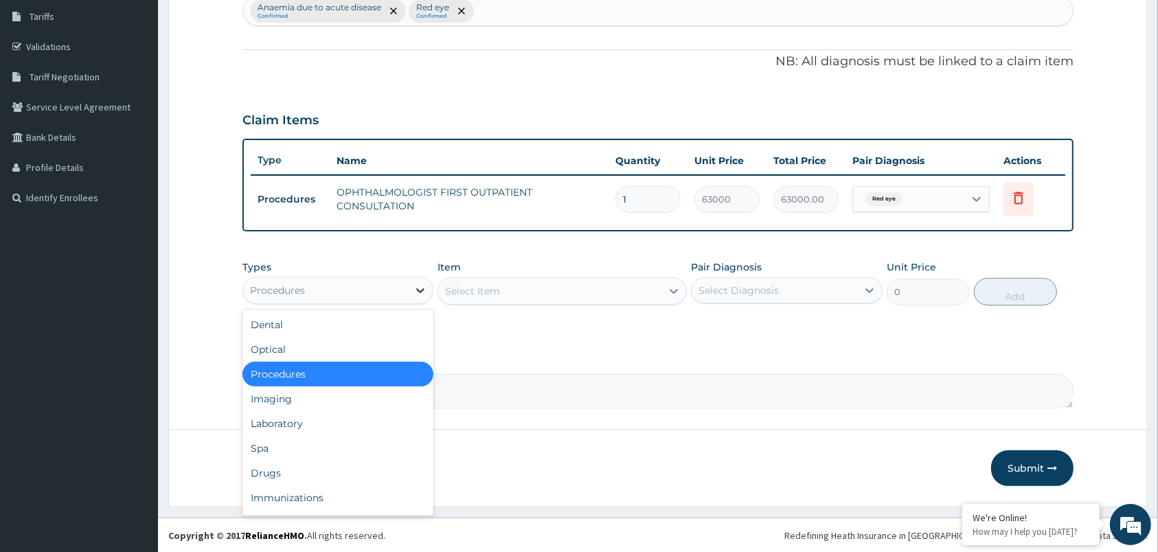
click at [415, 292] on icon at bounding box center [420, 291] width 14 height 14
click at [354, 478] on div "Drugs" at bounding box center [337, 473] width 191 height 25
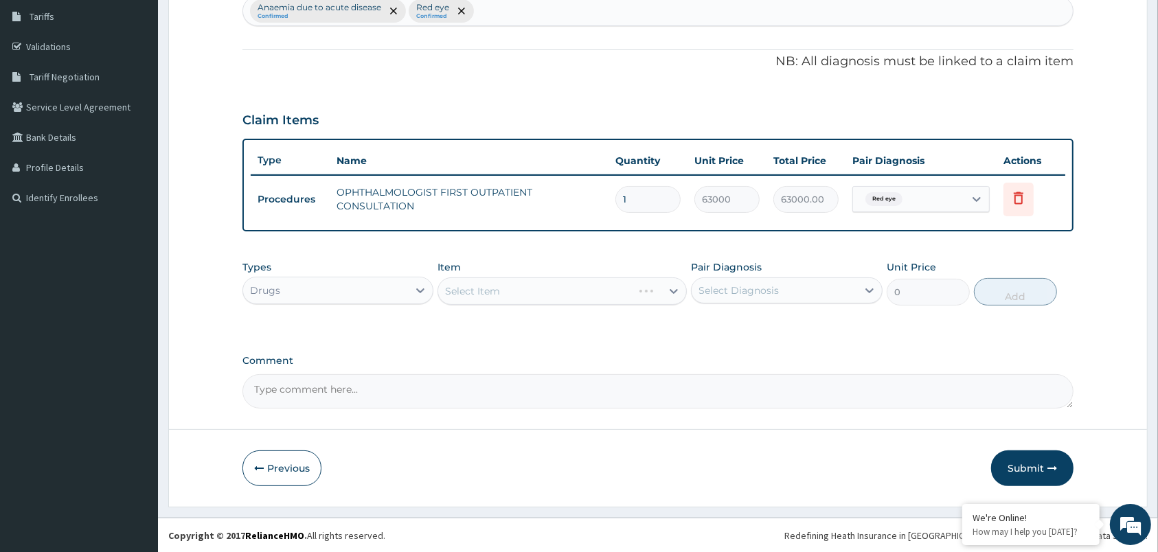
click at [655, 289] on div "Select Item" at bounding box center [561, 290] width 249 height 27
click at [662, 289] on div "Select Item" at bounding box center [561, 290] width 249 height 27
click at [670, 289] on icon at bounding box center [674, 291] width 8 height 5
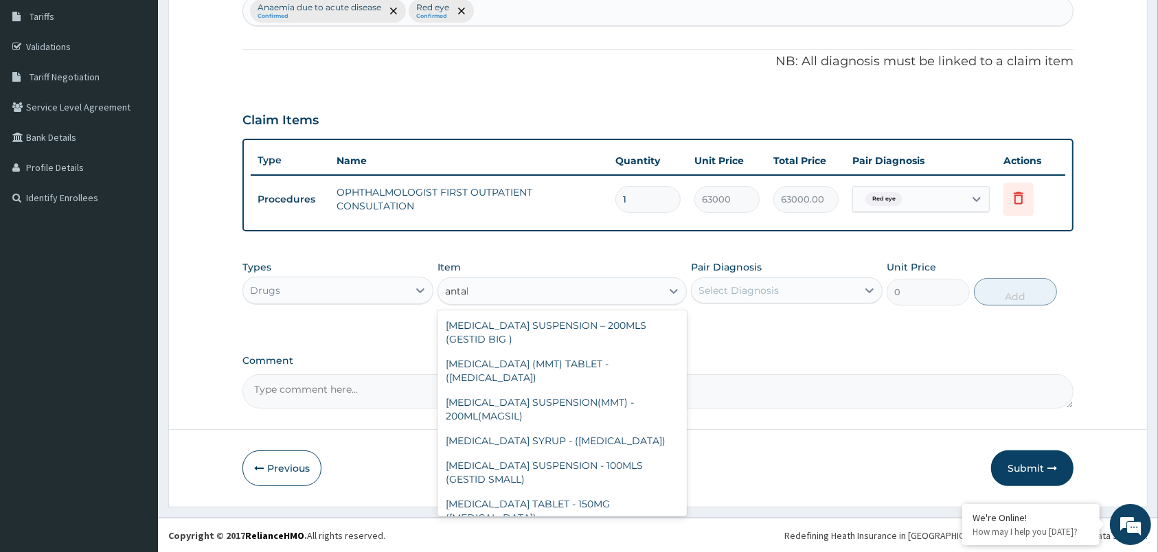
scroll to position [0, 0]
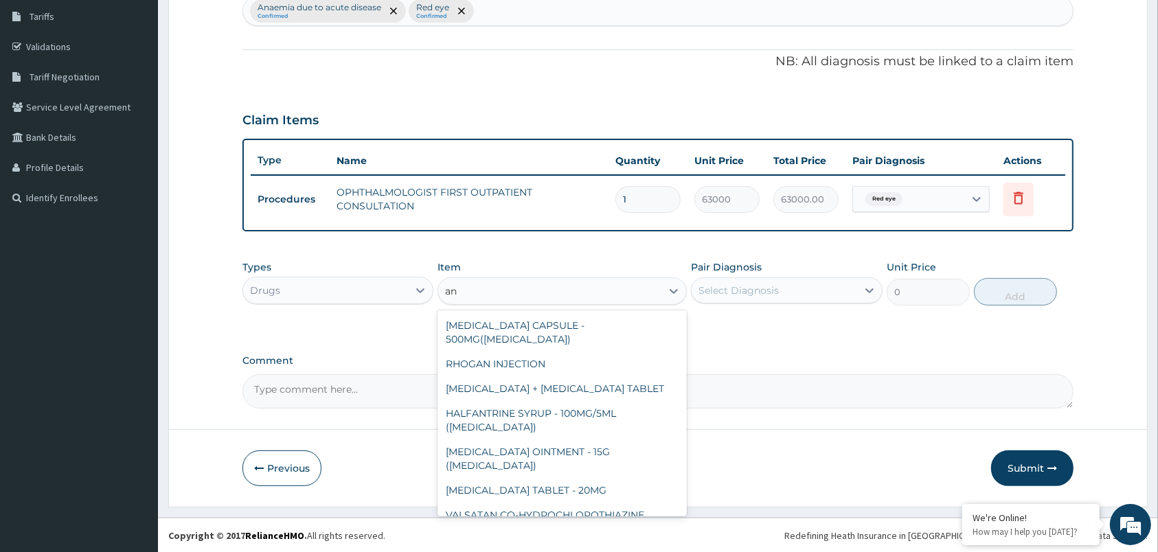
type input "a"
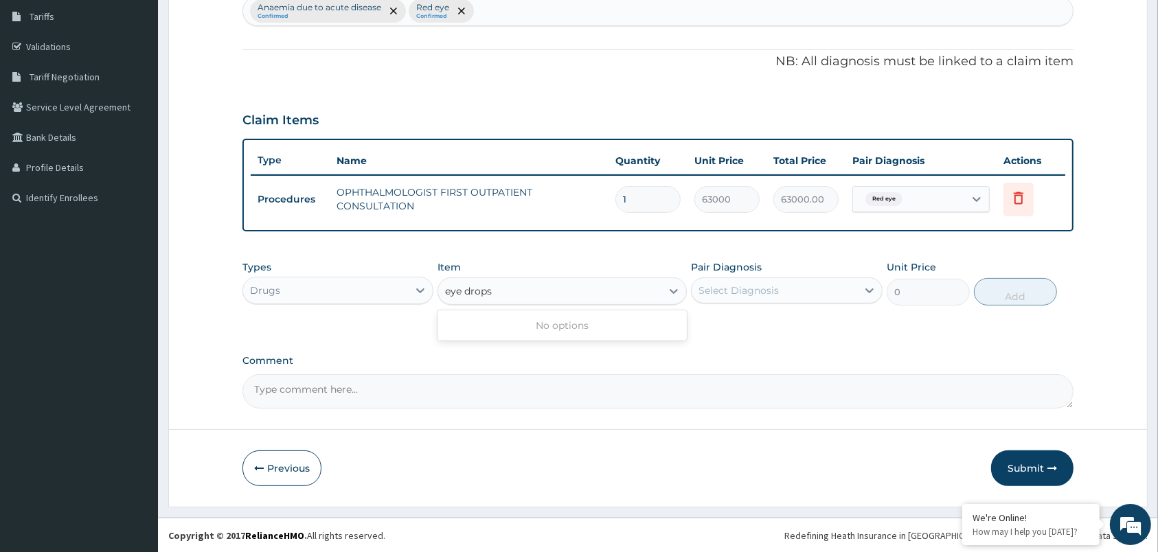
type input "[MEDICAL_DATA]"
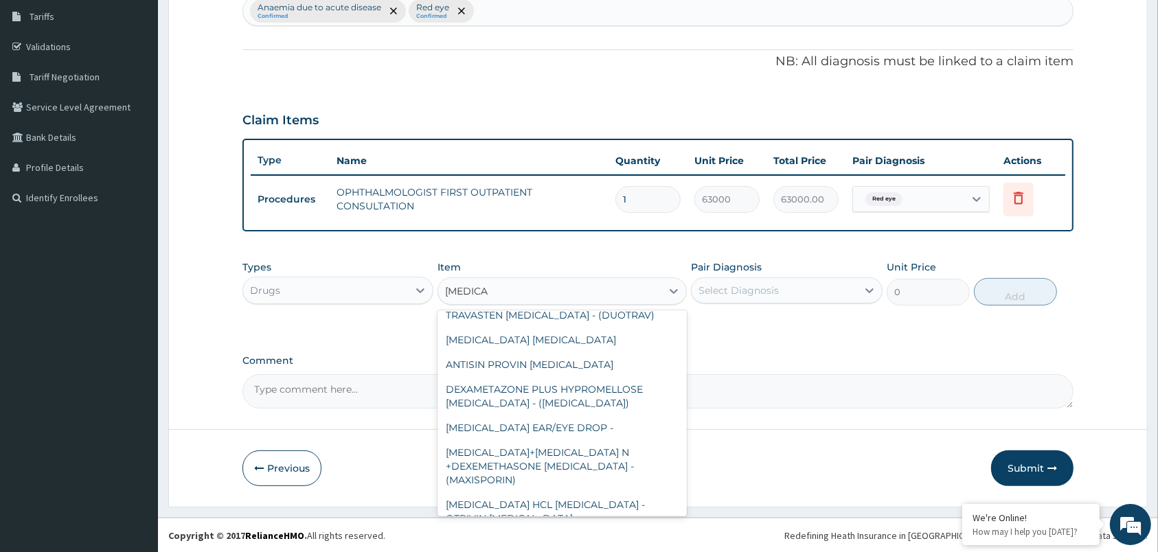
scroll to position [563, 0]
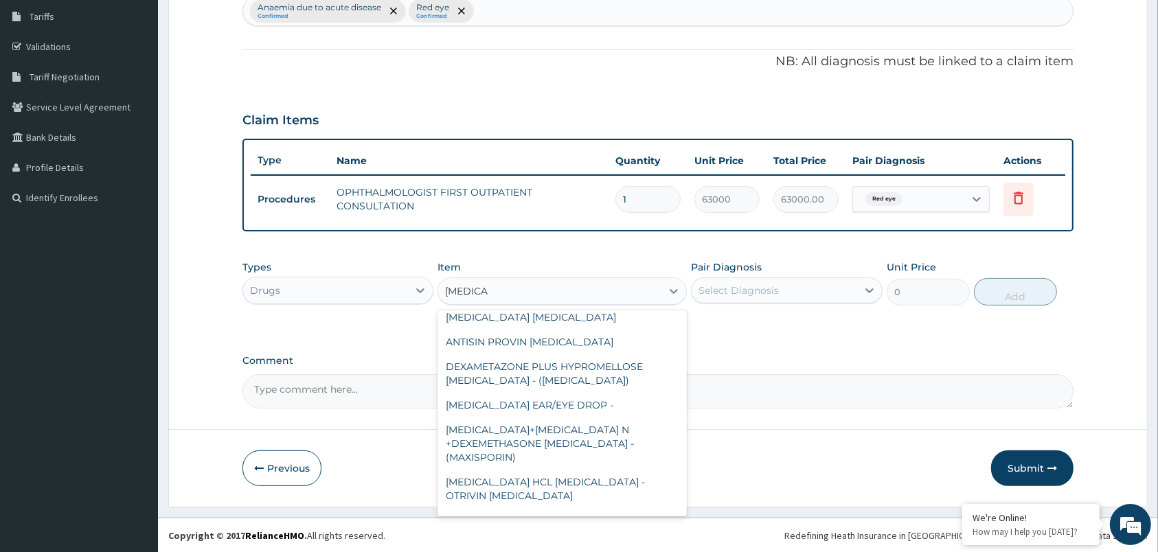
click at [636, 547] on div "SPERSALLERG [MEDICAL_DATA]" at bounding box center [561, 559] width 249 height 25
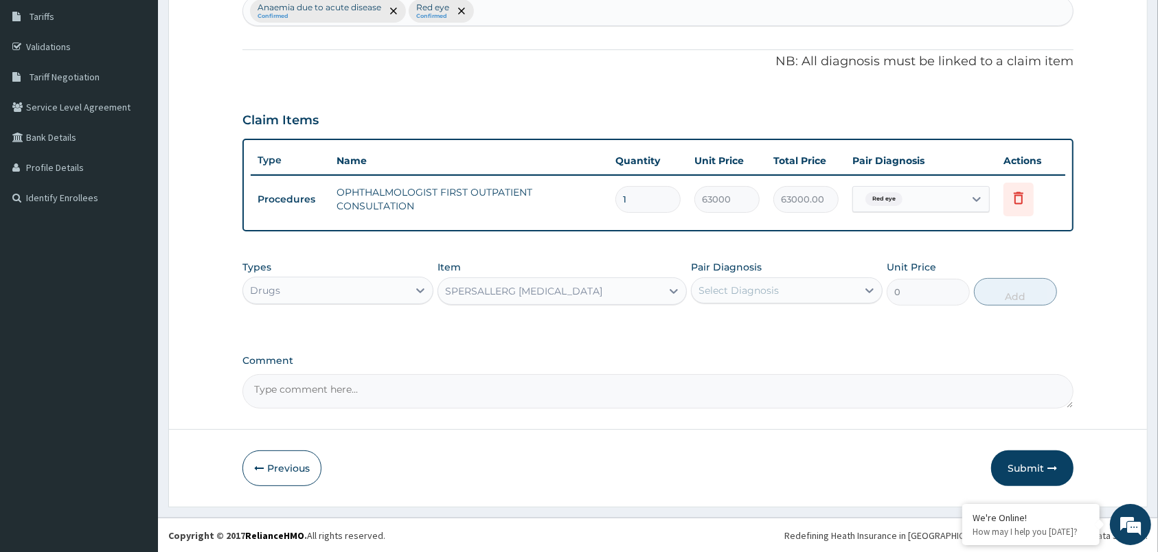
type input "2904.0000000000005"
click at [849, 296] on div "Select Diagnosis" at bounding box center [773, 290] width 165 height 22
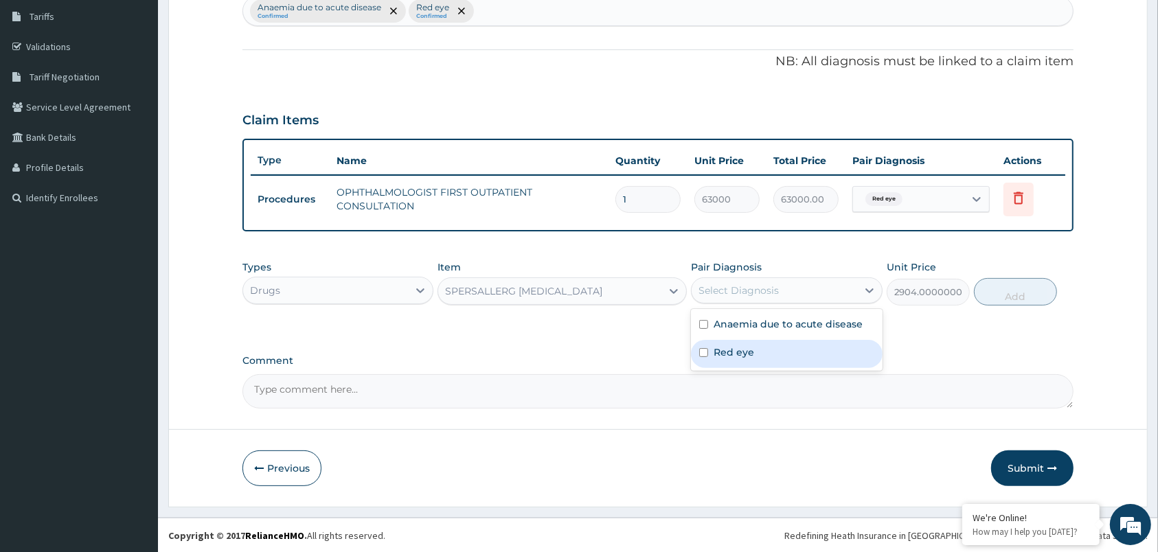
click at [805, 350] on div "Red eye" at bounding box center [786, 354] width 191 height 28
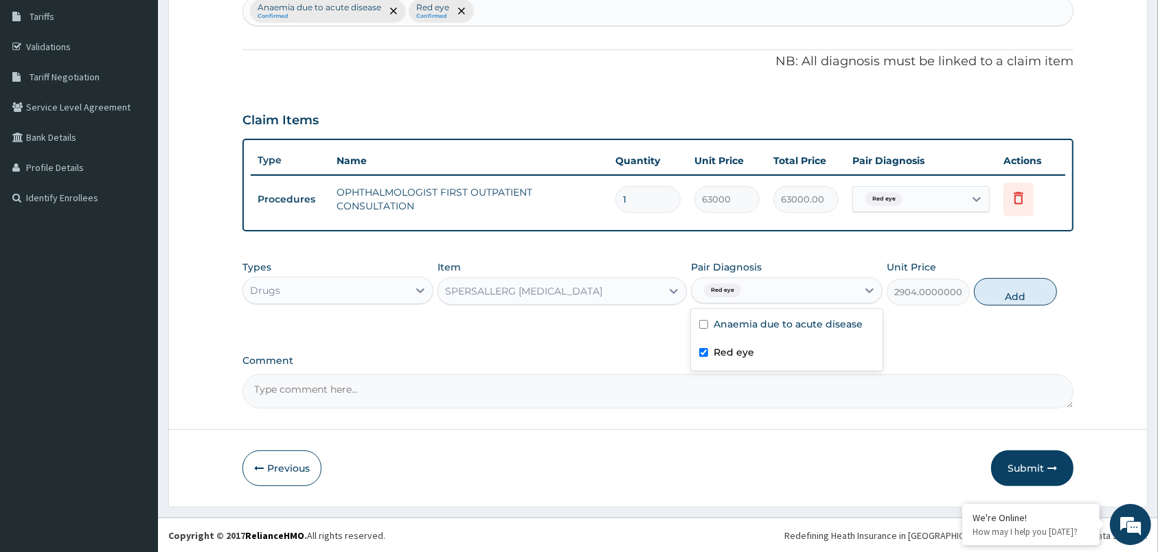
checkbox input "true"
click at [1019, 295] on button "Add" at bounding box center [1015, 291] width 83 height 27
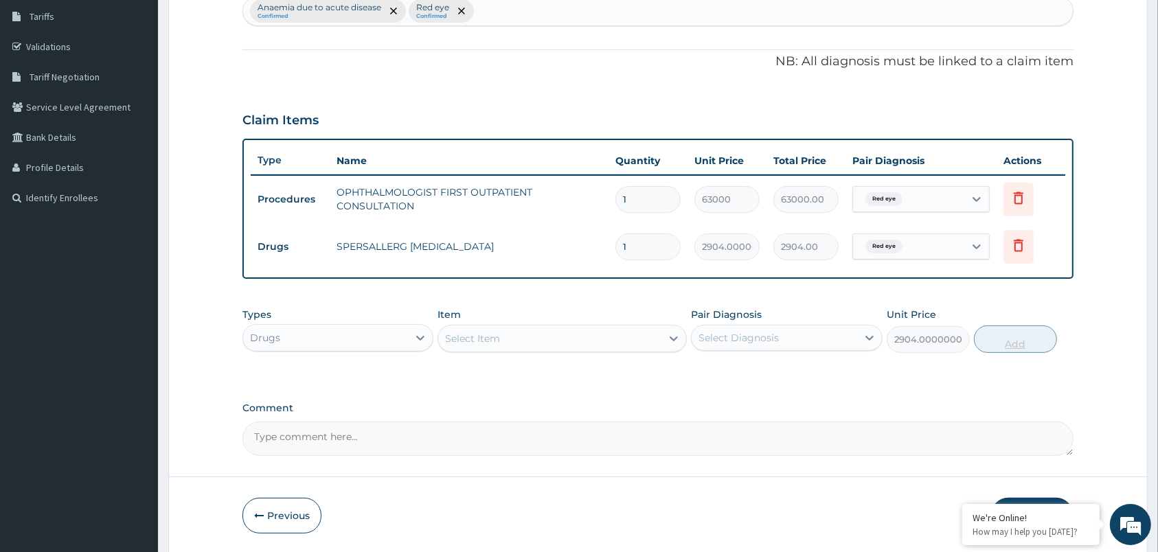
type input "0"
click at [621, 343] on div "Select Item" at bounding box center [549, 339] width 223 height 22
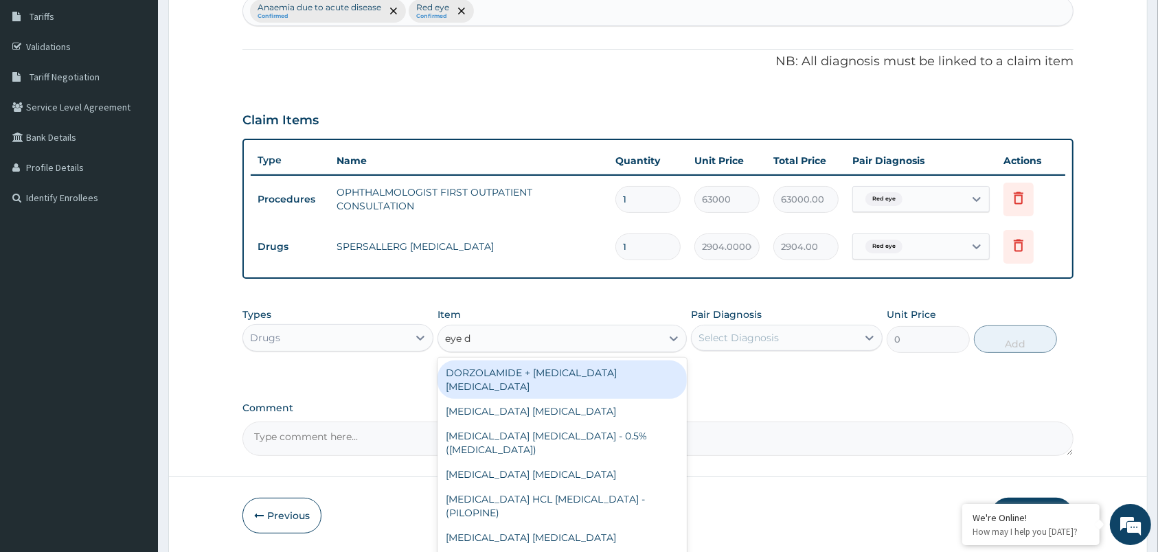
type input "eye dr"
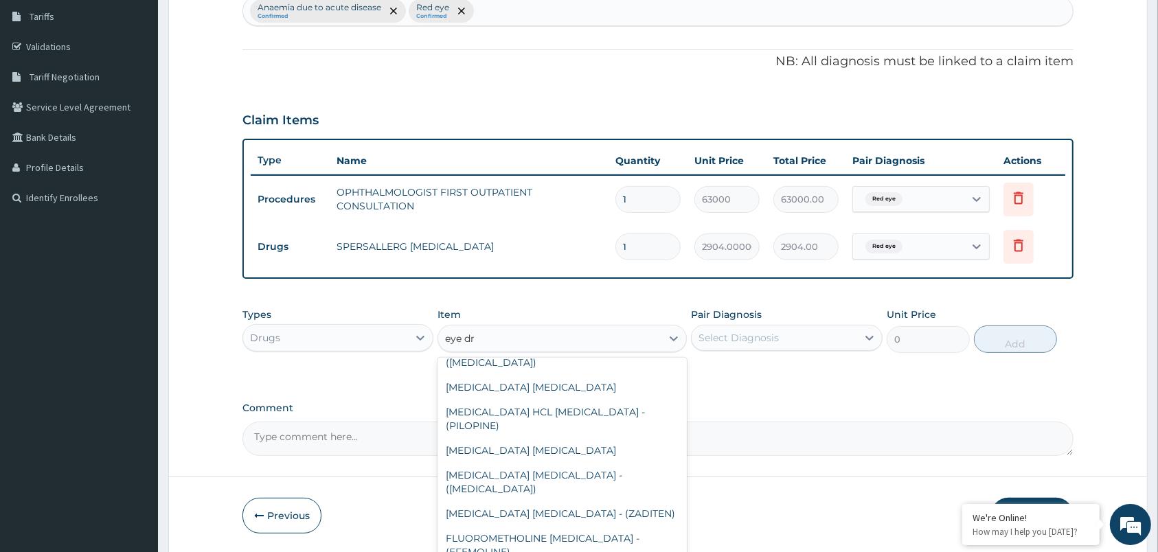
scroll to position [51, 0]
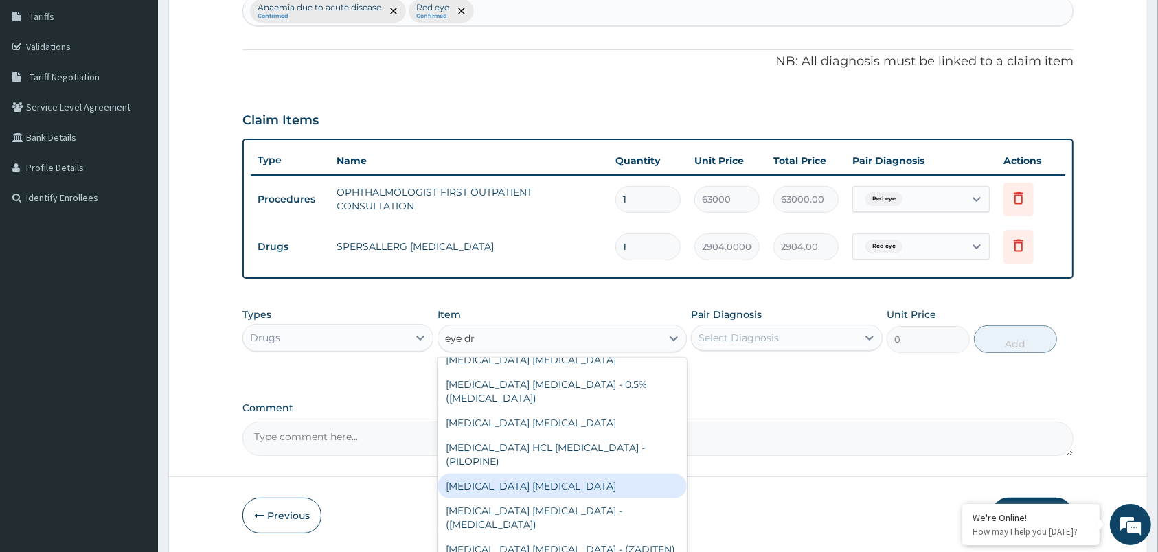
click at [519, 474] on div "[MEDICAL_DATA] [MEDICAL_DATA]" at bounding box center [561, 486] width 249 height 25
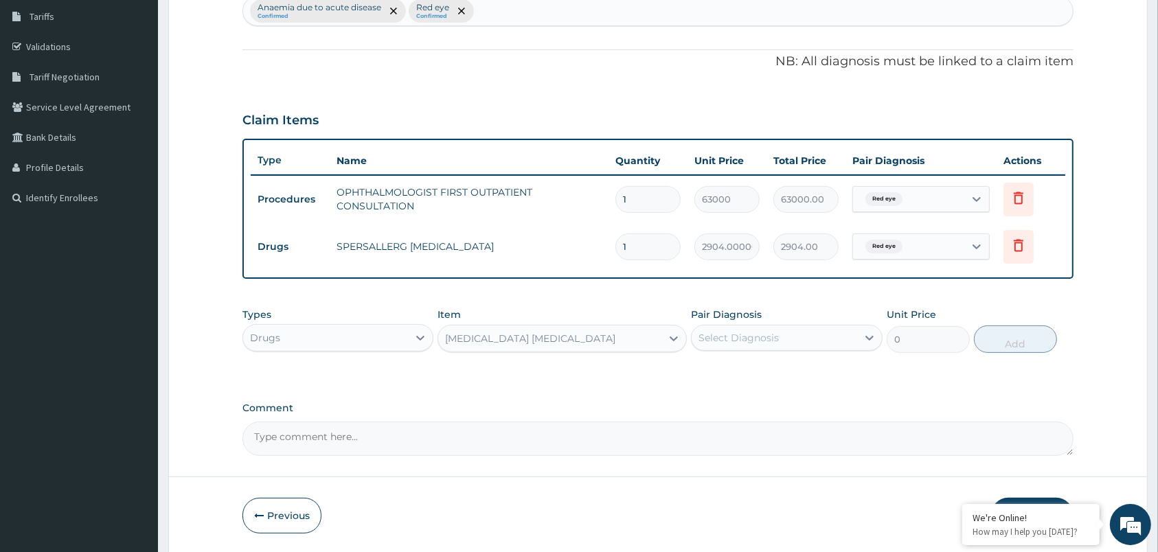
type input "13200.000000000002"
click at [1023, 249] on icon at bounding box center [1018, 245] width 10 height 12
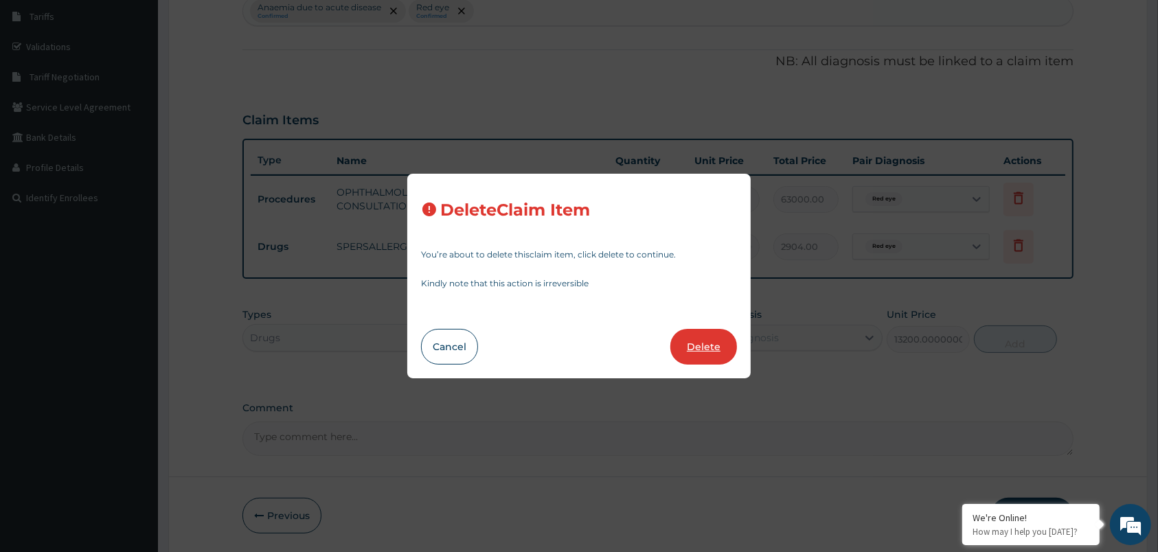
click at [706, 352] on button "Delete" at bounding box center [703, 347] width 67 height 36
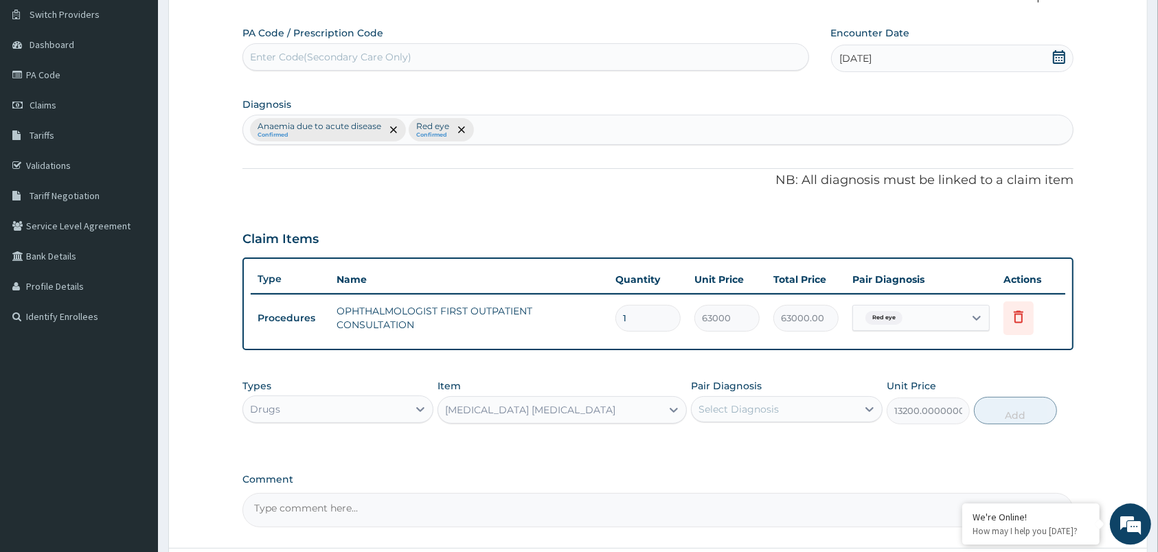
scroll to position [81, 0]
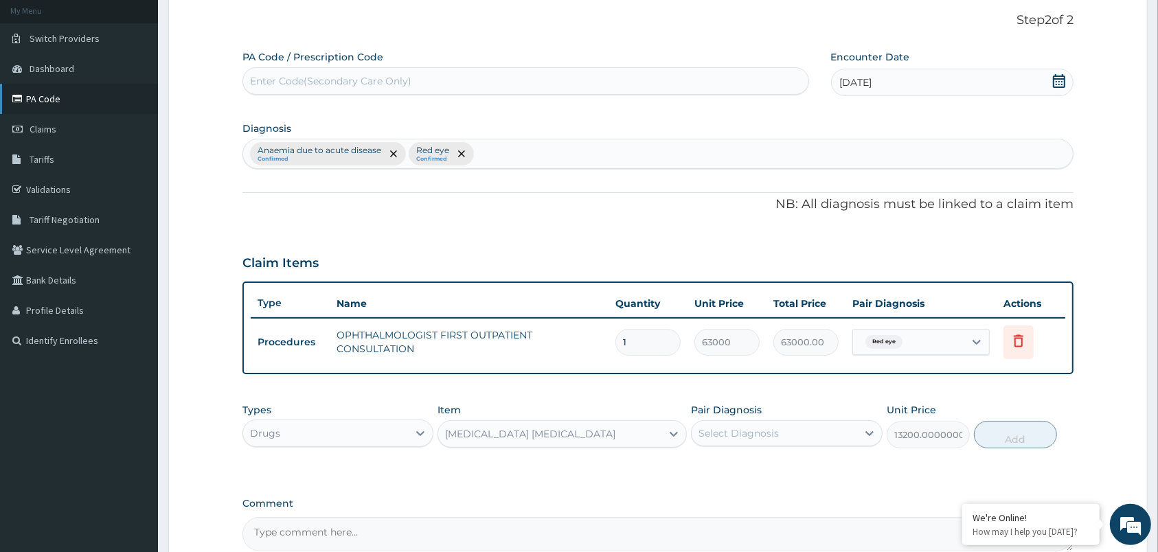
click at [43, 92] on link "PA Code" at bounding box center [79, 99] width 158 height 30
